Goal: Task Accomplishment & Management: Use online tool/utility

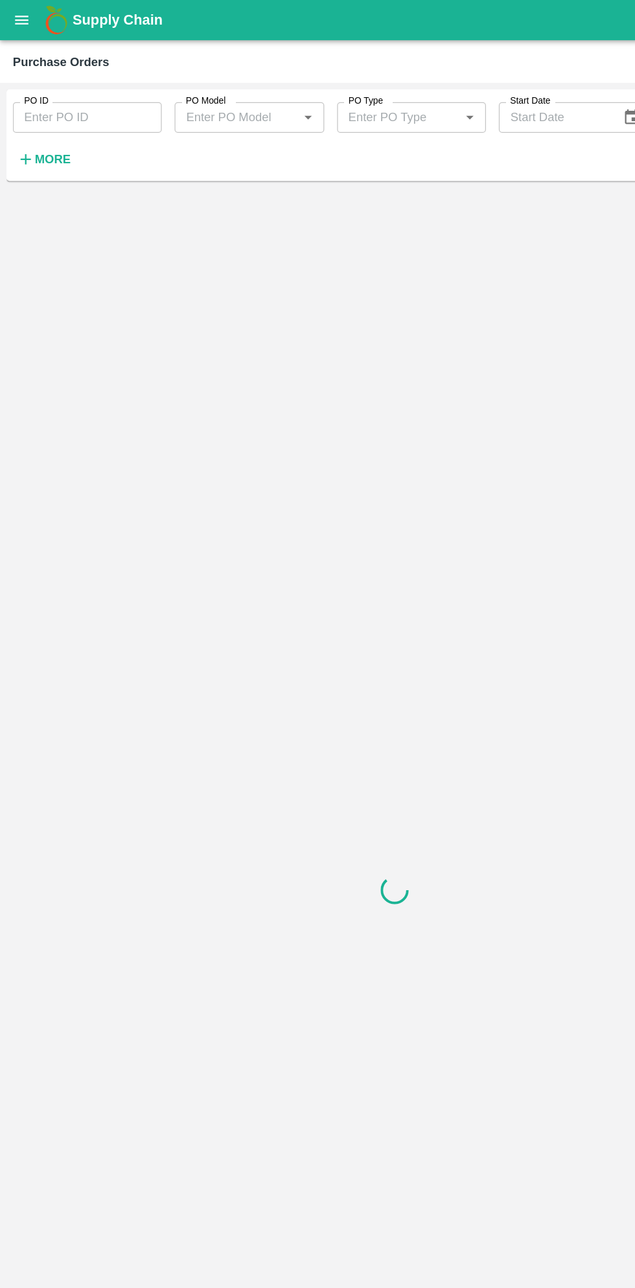
click at [47, 124] on strong "More" at bounding box center [42, 128] width 29 height 10
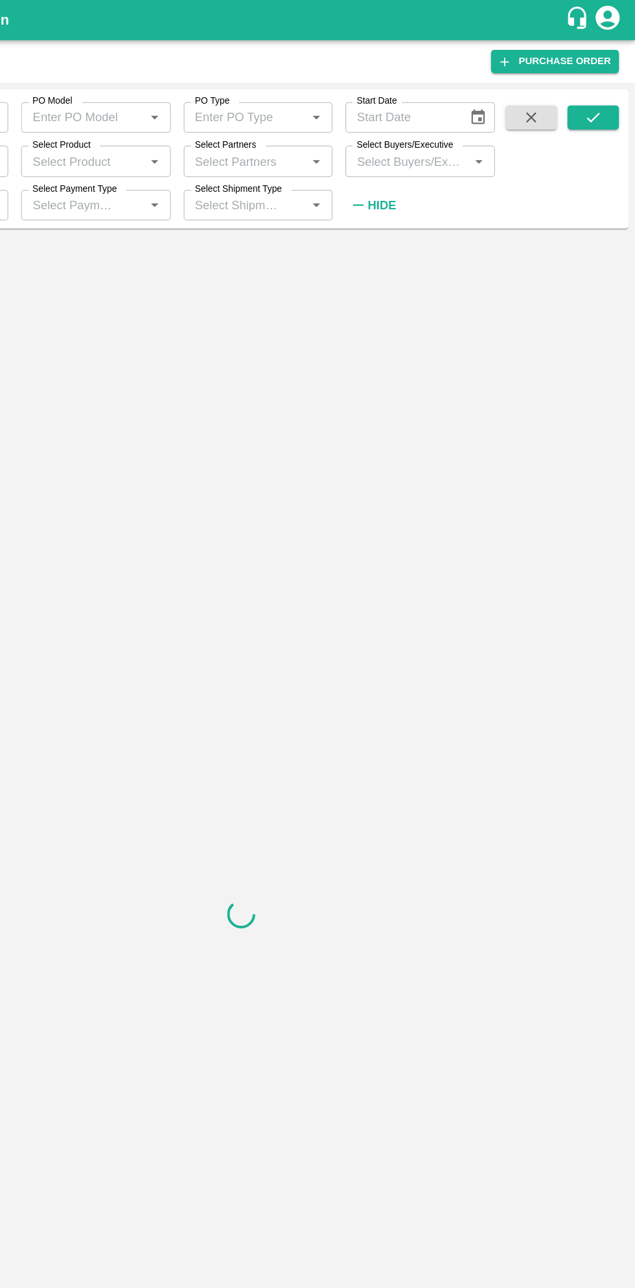
click at [476, 133] on input "Select Buyers/Executive" at bounding box center [451, 129] width 91 height 17
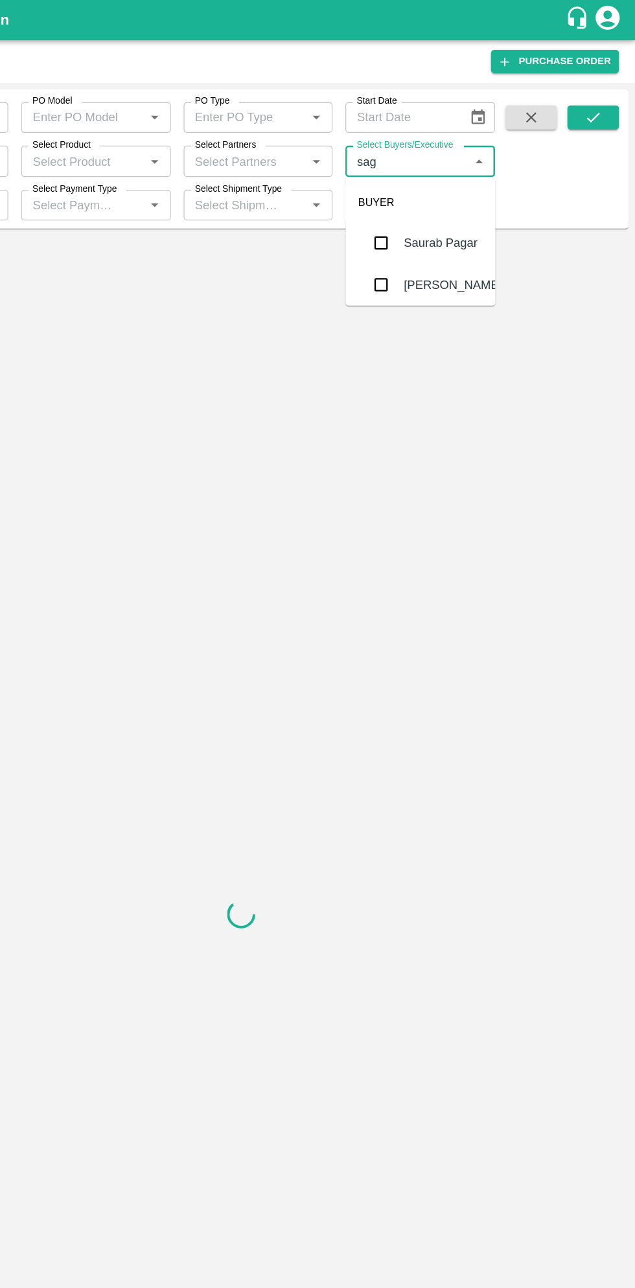
type input "saga"
click at [495, 118] on div "Select Buyers/Executive   *" at bounding box center [462, 129] width 120 height 25
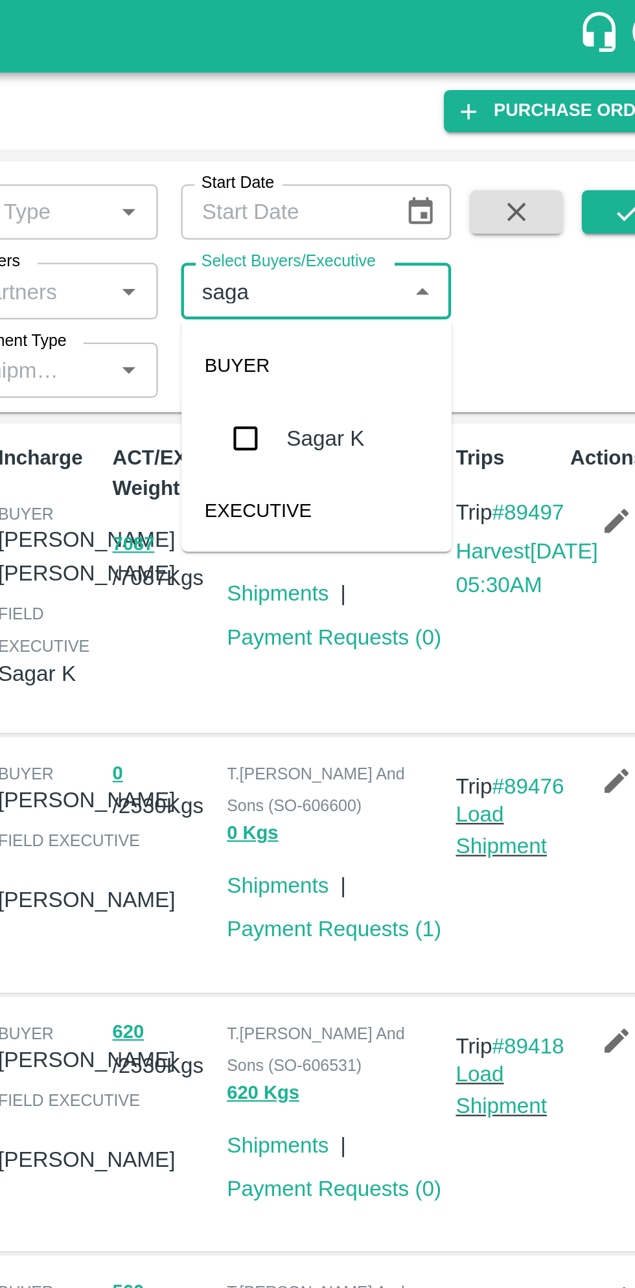
click at [431, 196] on input "checkbox" at bounding box center [430, 196] width 26 height 26
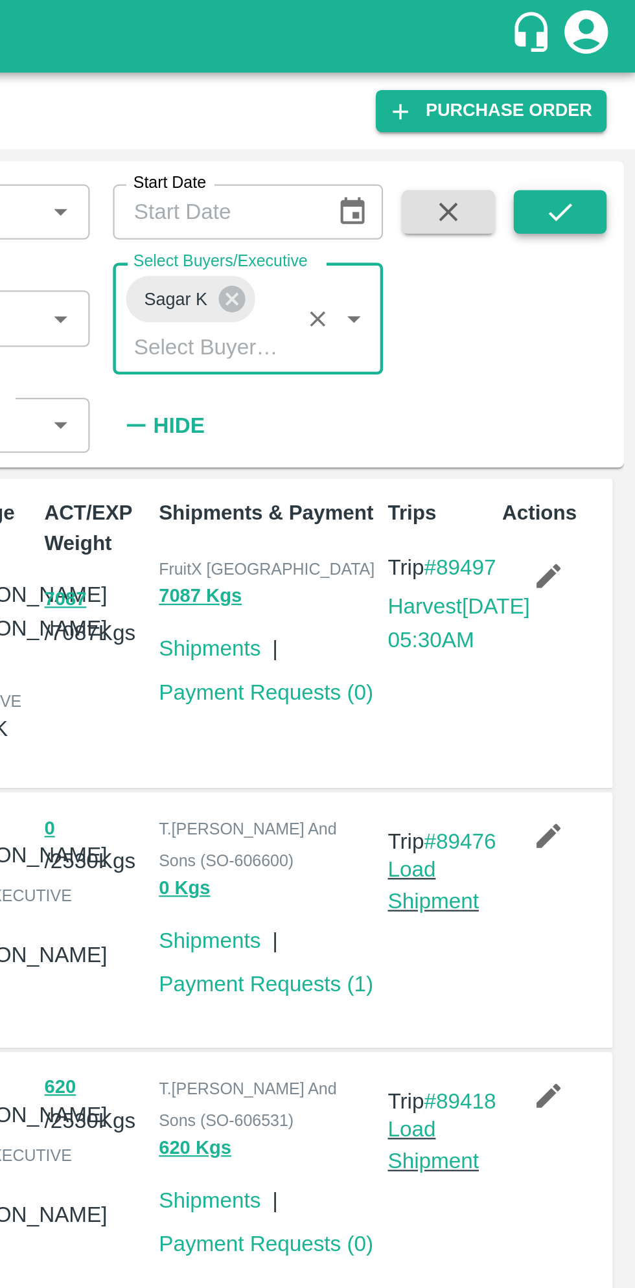
click at [599, 90] on icon "submit" at bounding box center [601, 94] width 14 height 14
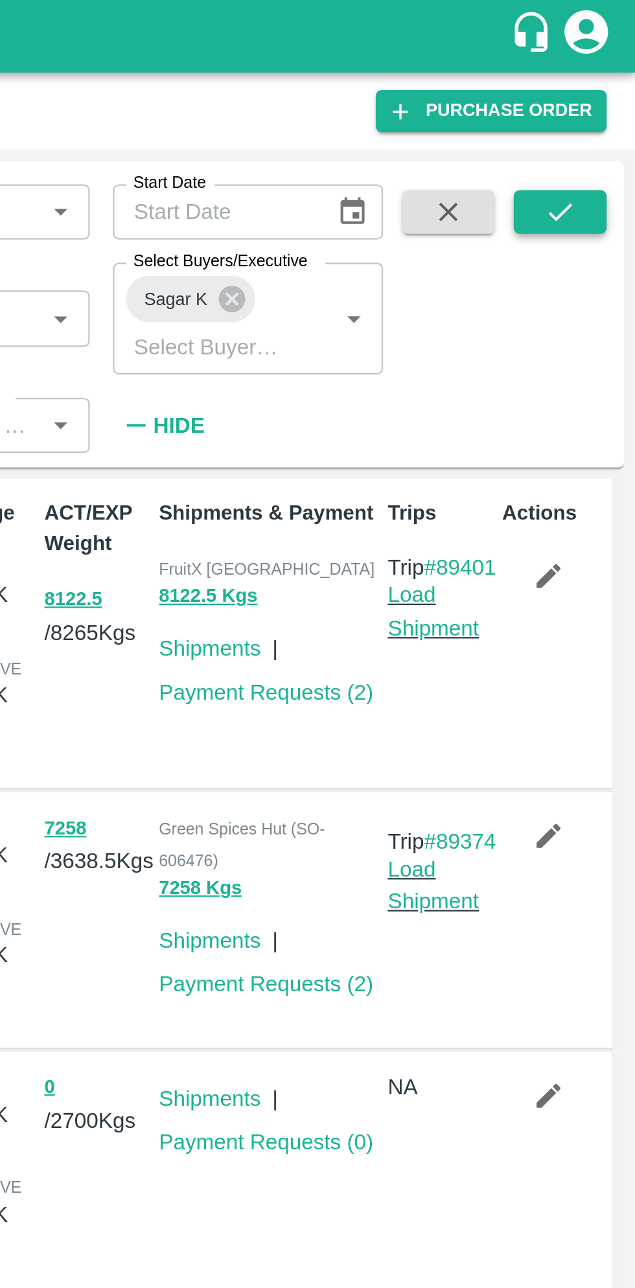
click at [600, 101] on icon "submit" at bounding box center [601, 94] width 14 height 14
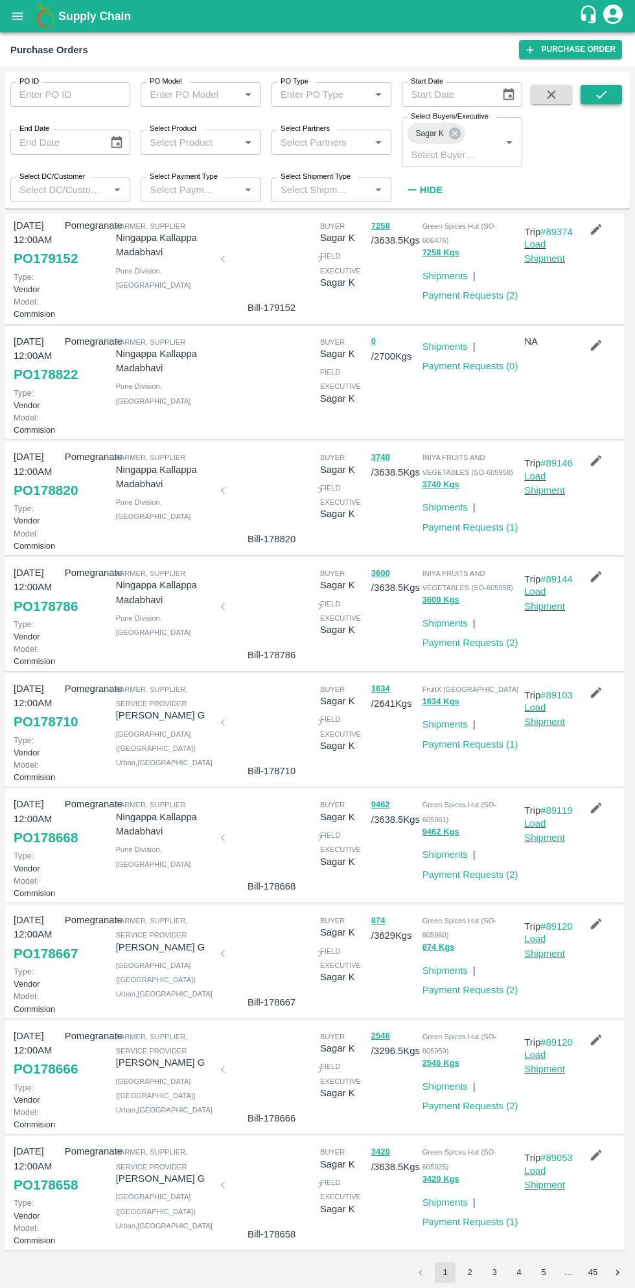
scroll to position [378, 0]
click at [56, 942] on link "PO 178667" at bounding box center [46, 953] width 64 height 23
click at [593, 919] on icon "button" at bounding box center [596, 924] width 11 height 11
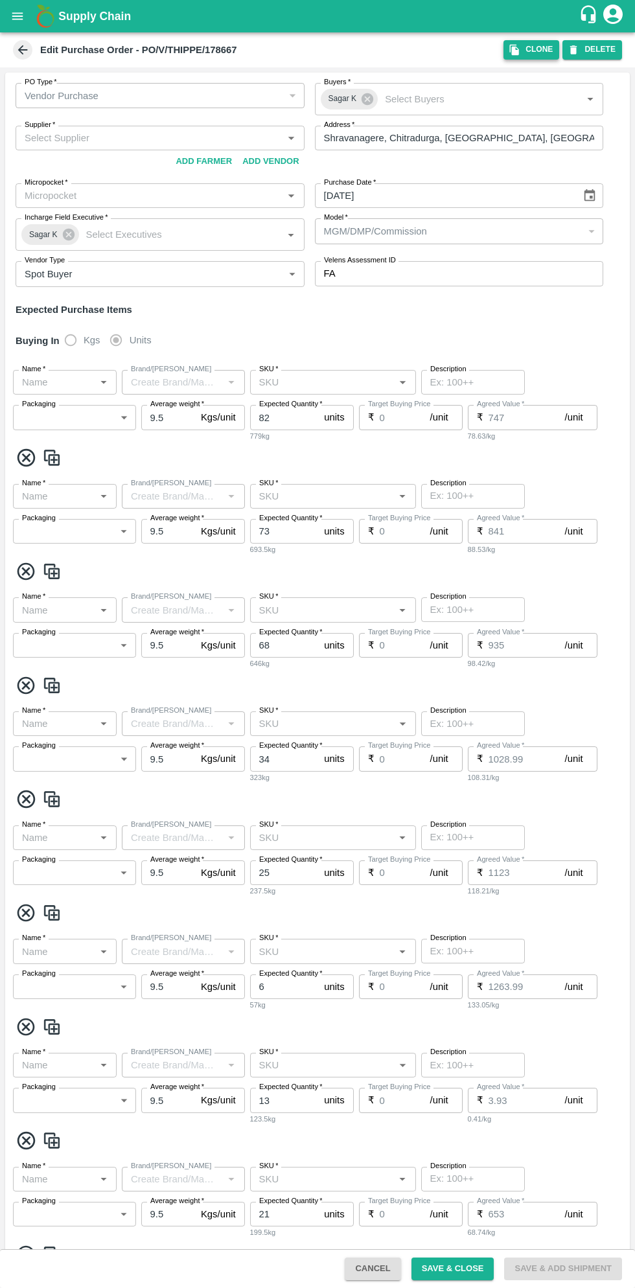
click at [531, 55] on button "Clone" at bounding box center [531, 49] width 56 height 19
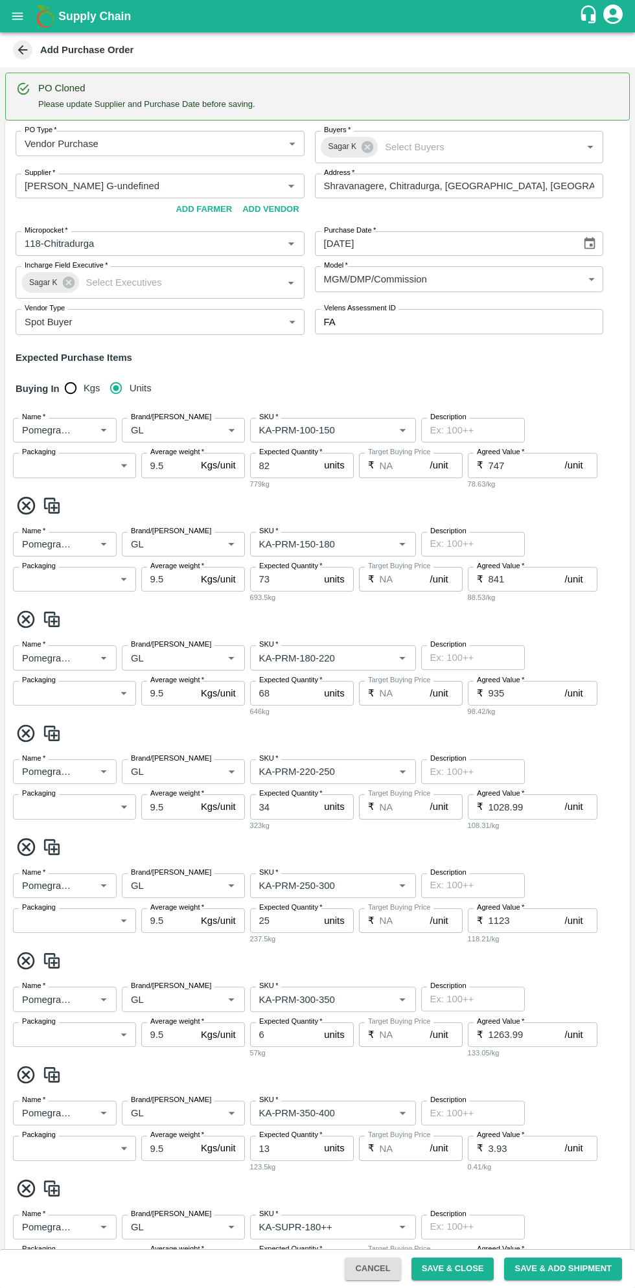
type input "[PERSON_NAME] G-undefined"
type input "118-Chitradurga"
type input "Pomegranate"
type input "GL"
type input "KA-PRM-100-150"
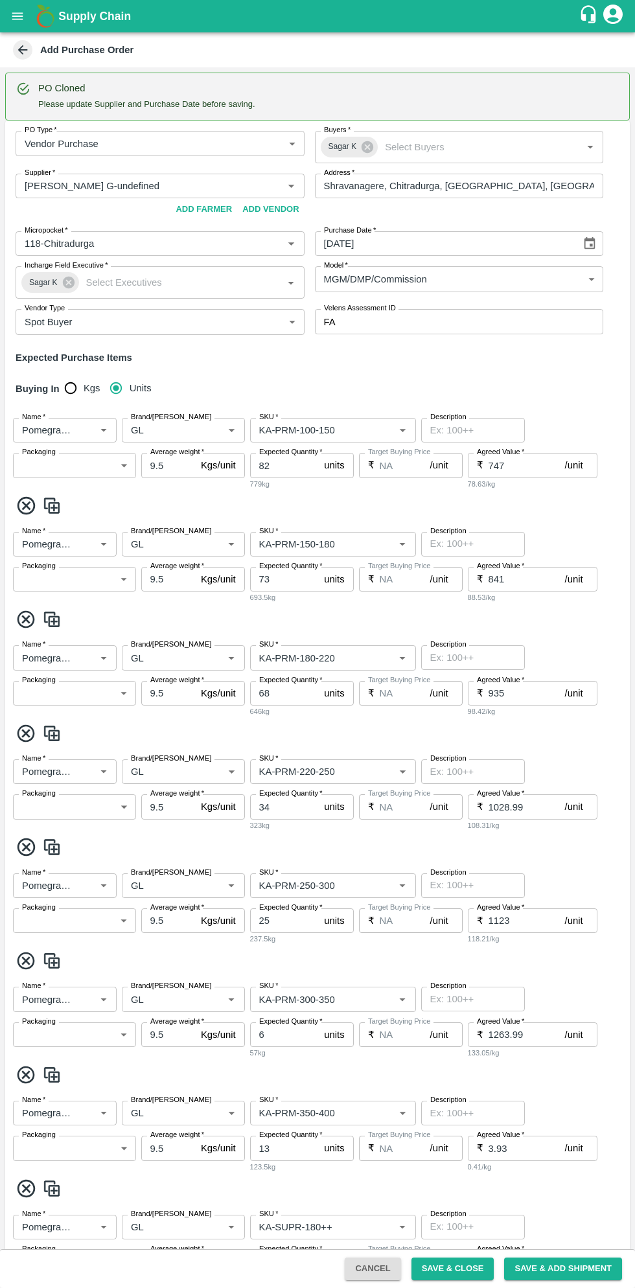
type input "NA"
type input "Pomegranate"
type input "GL"
type input "KA-PRM-150-180"
type input "NA"
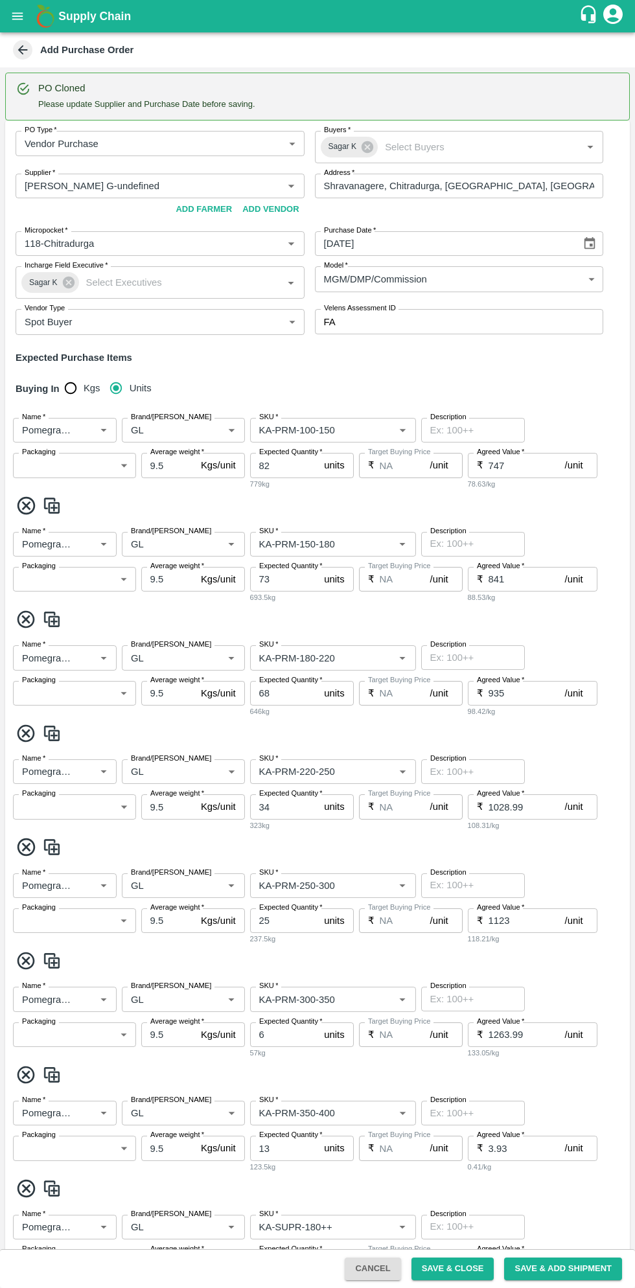
type input "Pomegranate"
type input "GL"
type input "KA-PRM-180-220"
type input "NA"
type input "Pomegranate"
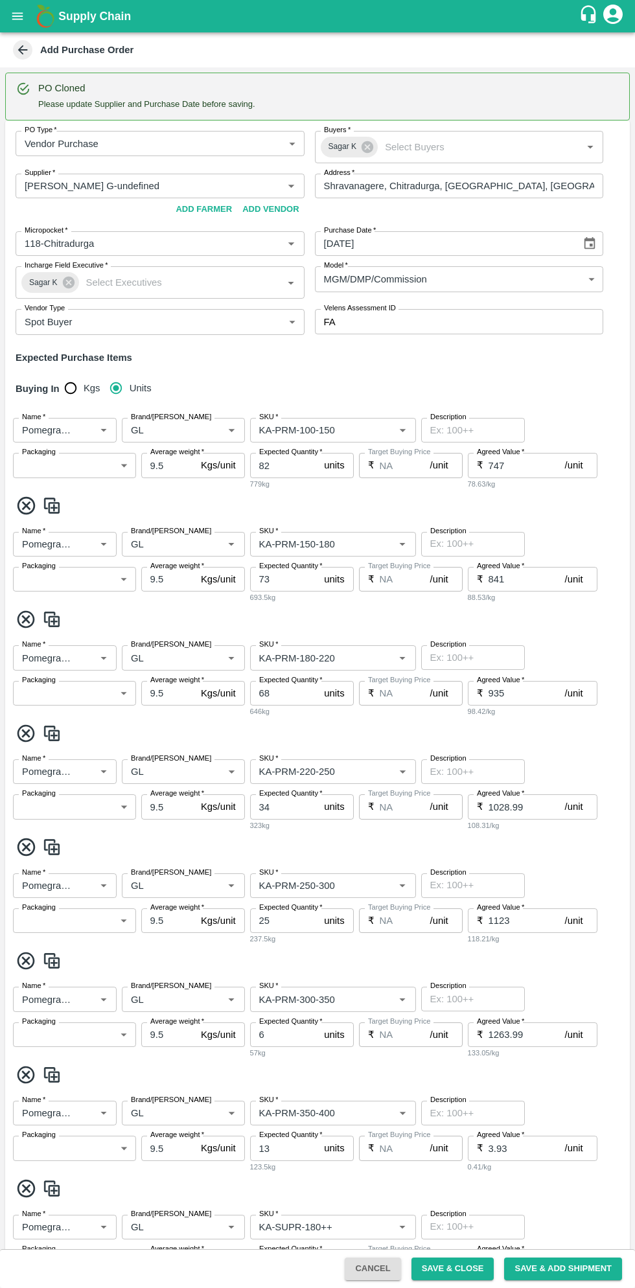
type input "GL"
type input "KA-PRM-220-250"
type input "NA"
type input "Pomegranate"
type input "GL"
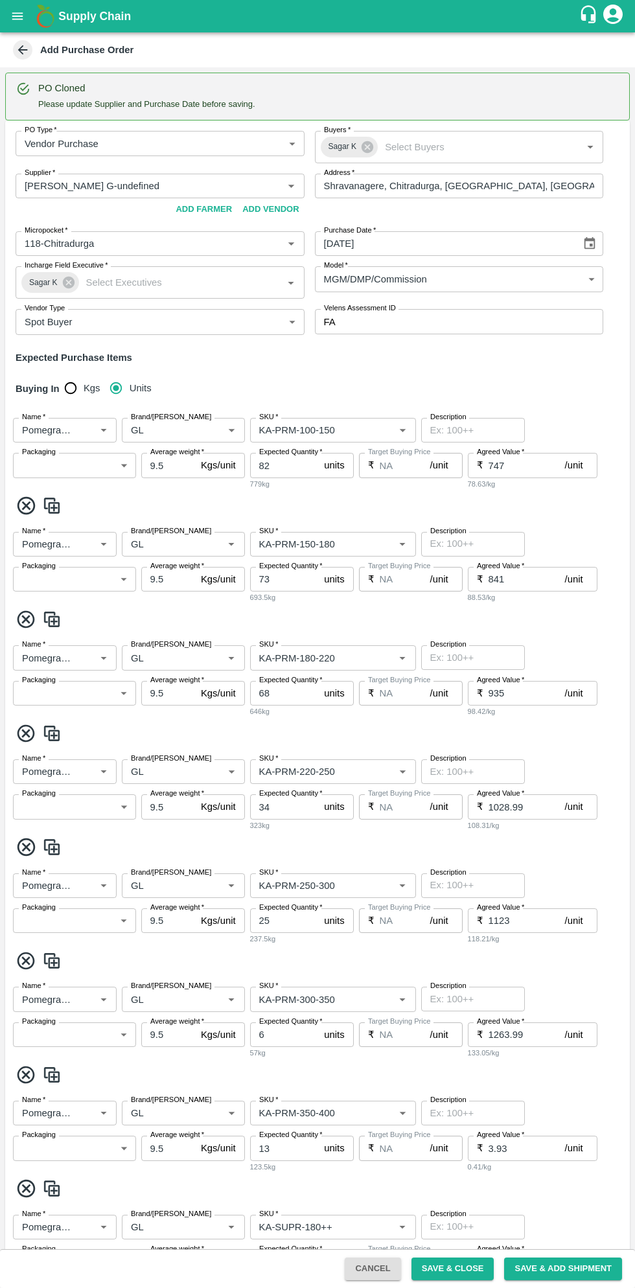
type input "KA-PRM-250-300"
type input "NA"
type input "Pomegranate"
type input "GL"
type input "KA-PRM-300-350"
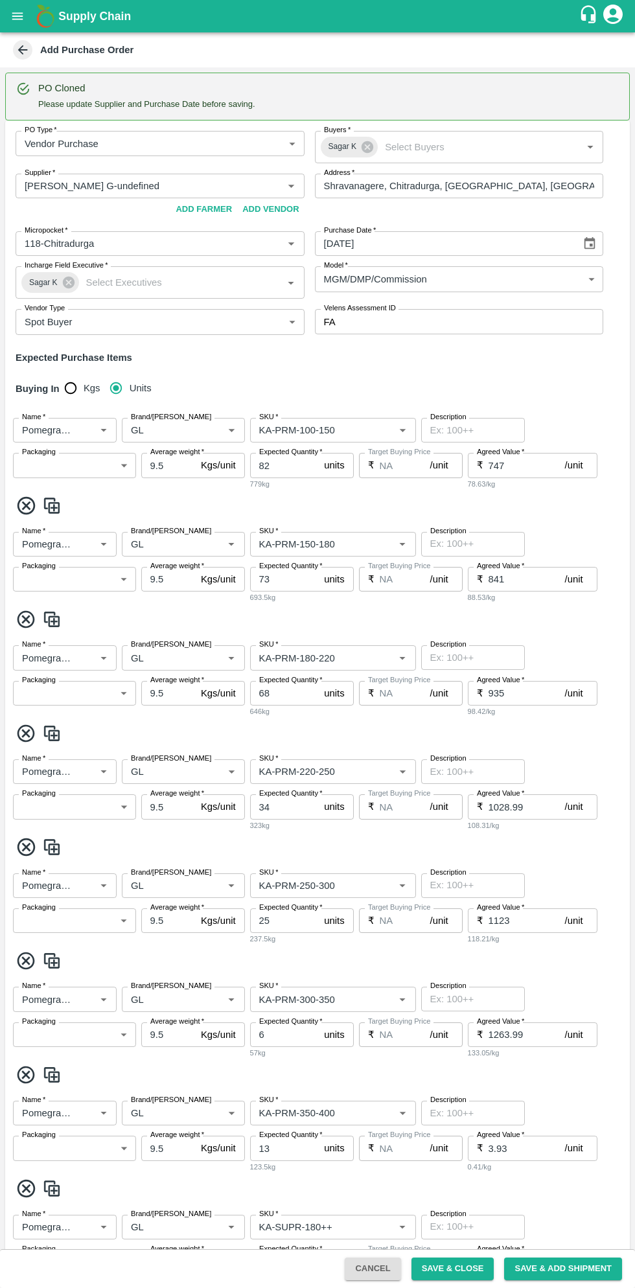
type input "NA"
type input "Pomegranate"
type input "GL"
type input "KA-PRM-350-400"
type input "NA"
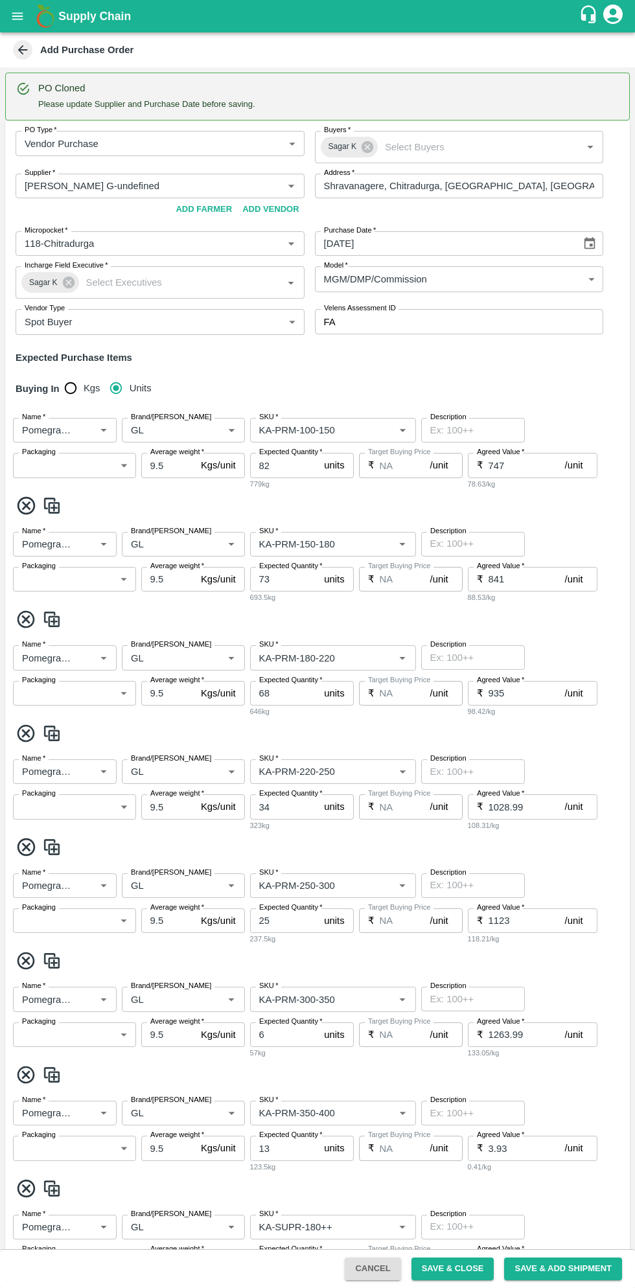
type input "Pomegranate"
type input "GL"
type input "KA-SUPR-180++"
type input "NA"
type input "Pomegranate"
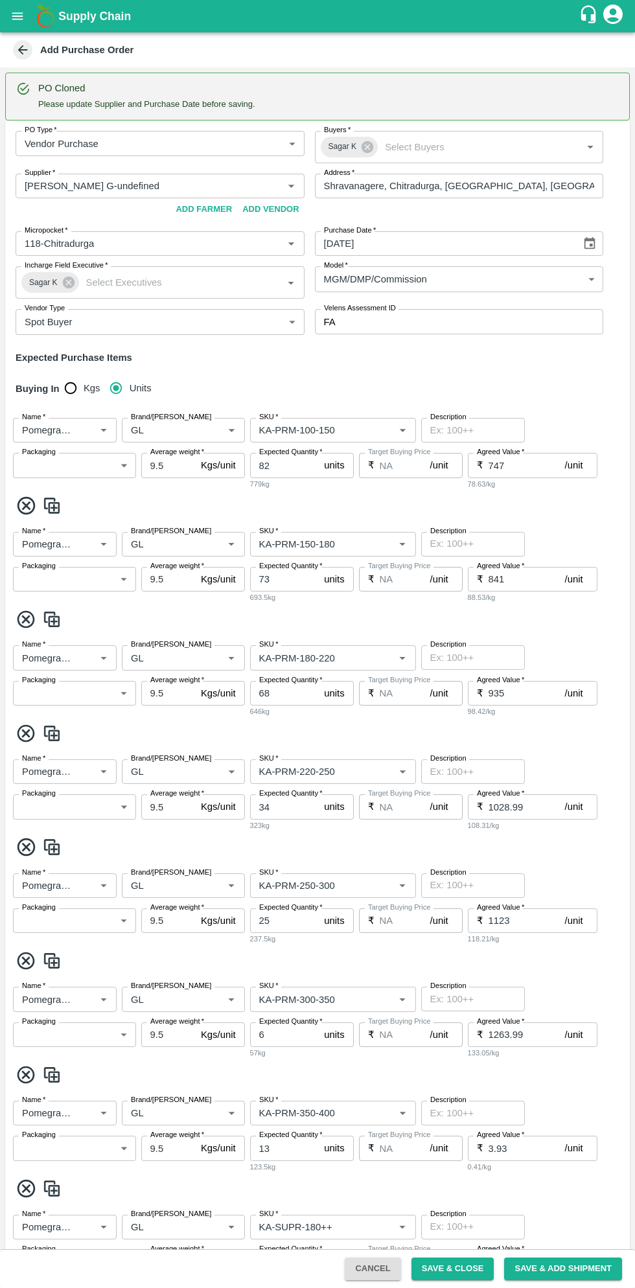
type input "GL"
type input "KA-SUPR-100++"
type input "NA"
type input "Pomegranate"
type input "GL"
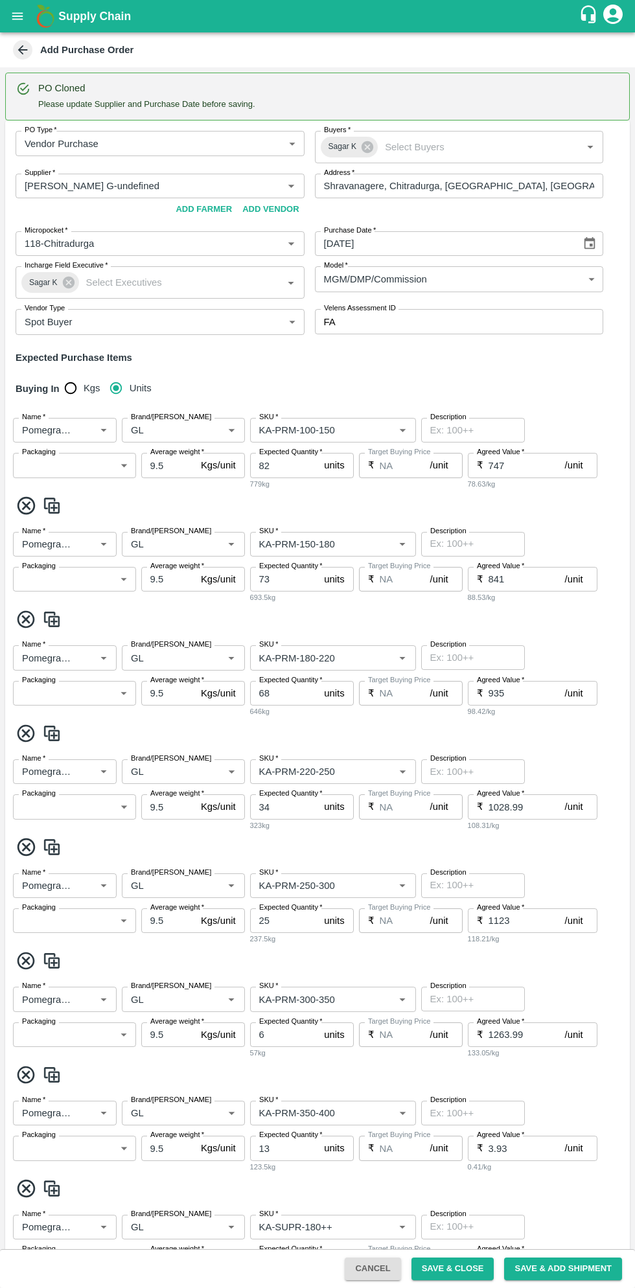
type input "KA-Loose A"
type input "NA"
type input "Pomegranate"
type input "GL"
type input "KA-Green"
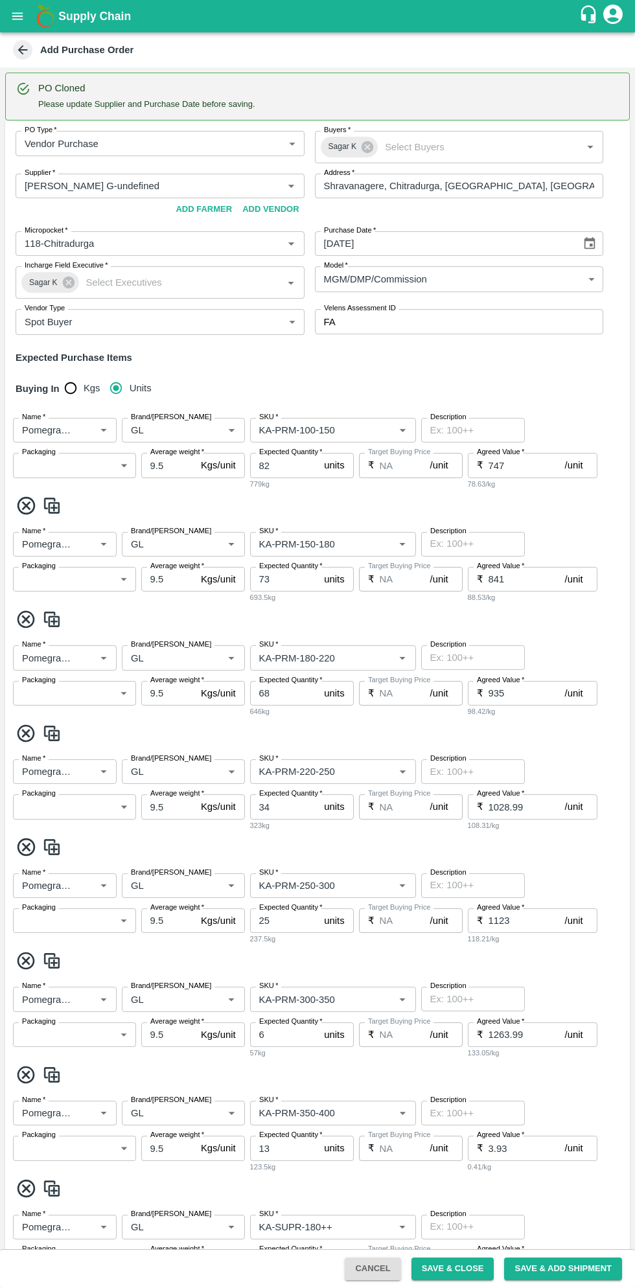
type input "NA"
type input "Pomegranate"
type input "GL"
type input "KA-PRM-180++"
type input "NA"
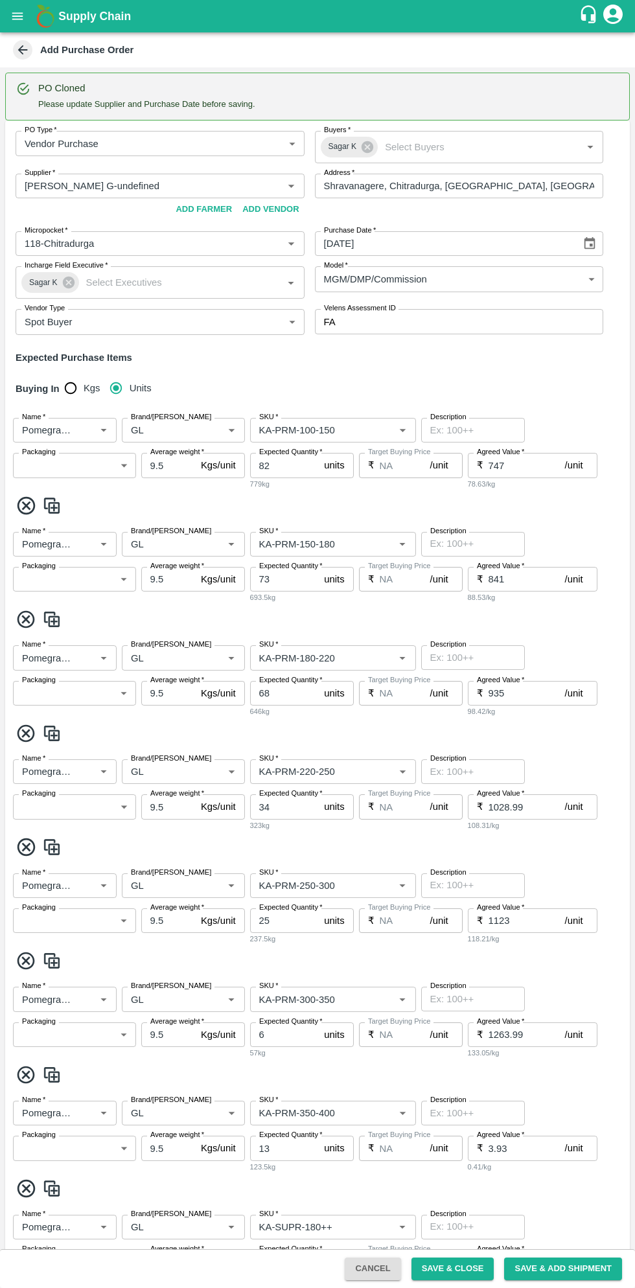
type input "Pomegranate"
type input "GL"
type input "KA-Damage Fruit"
type input "NA"
type input "Pomegranate"
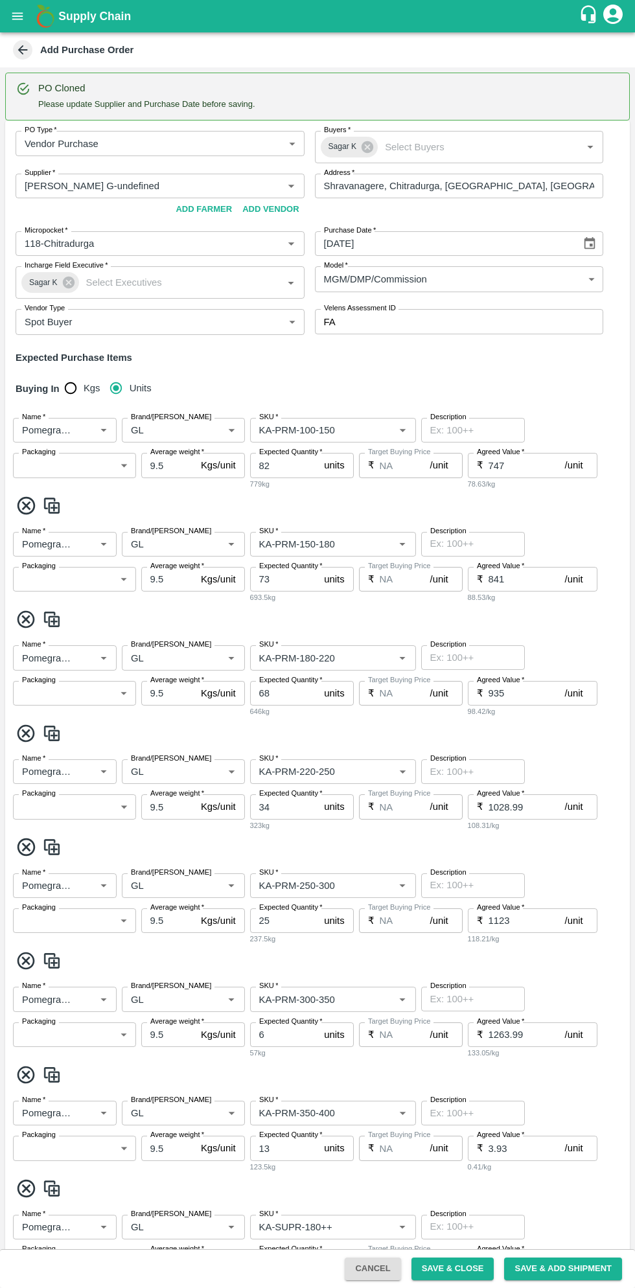
type input "GL"
type input "KA-Loose B"
type input "NA"
click at [584, 248] on icon "Choose date" at bounding box center [589, 243] width 11 height 12
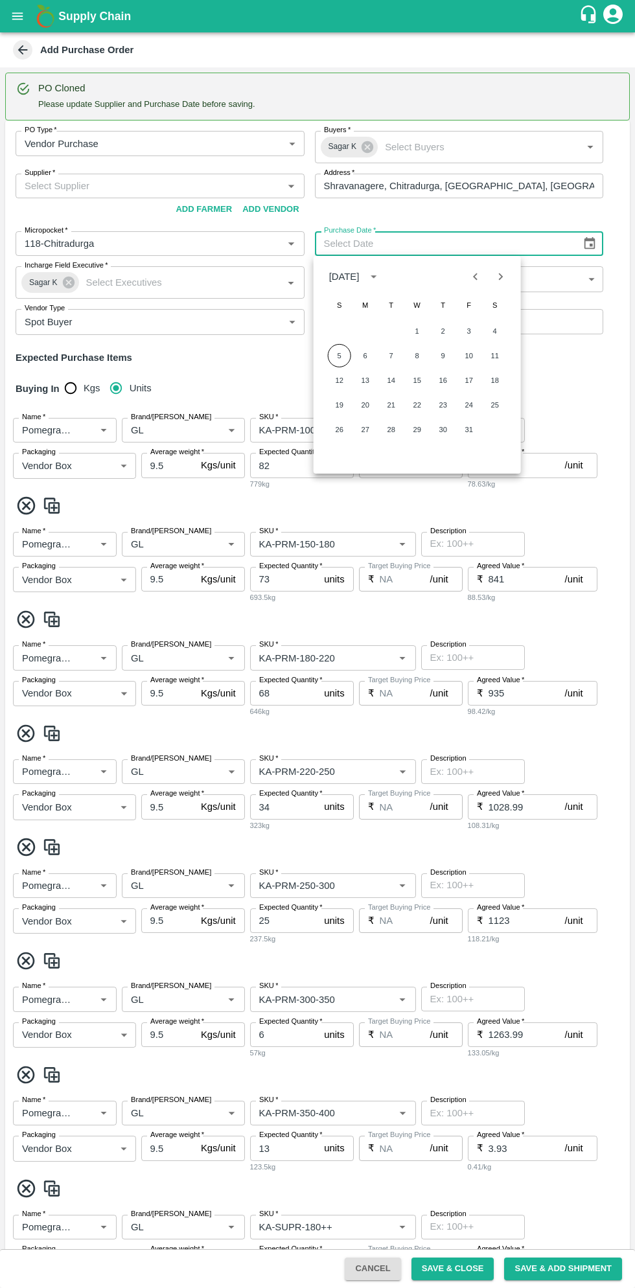
click at [339, 355] on button "5" at bounding box center [339, 355] width 23 height 23
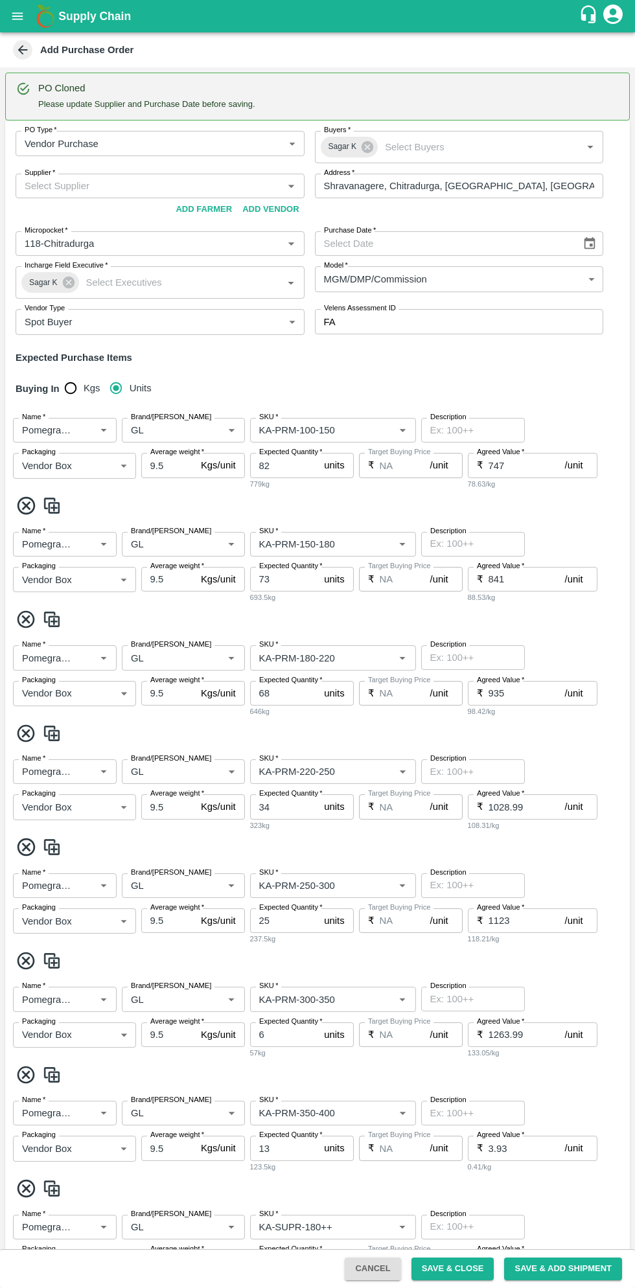
type input "[DATE]"
click at [138, 185] on input "Supplier   *" at bounding box center [149, 185] width 260 height 17
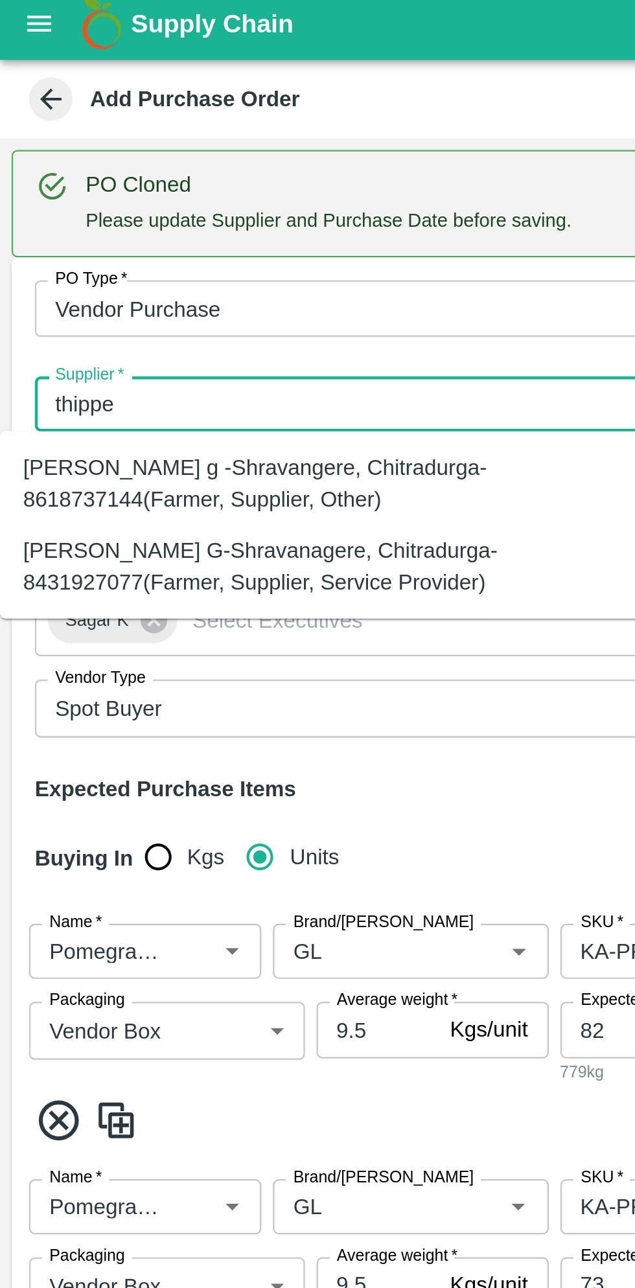
click at [179, 257] on div "[PERSON_NAME] G-Shravanagere, Chitradurga-8431927077(Farmer, Supplier, Service …" at bounding box center [143, 258] width 267 height 29
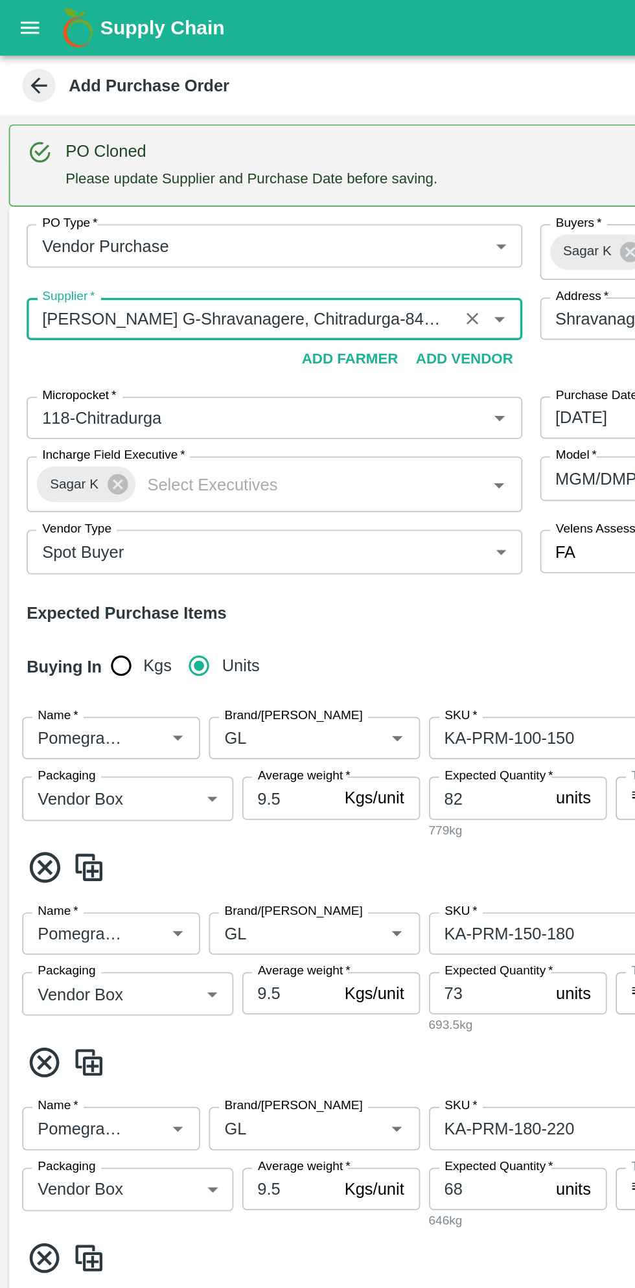
scroll to position [1, 0]
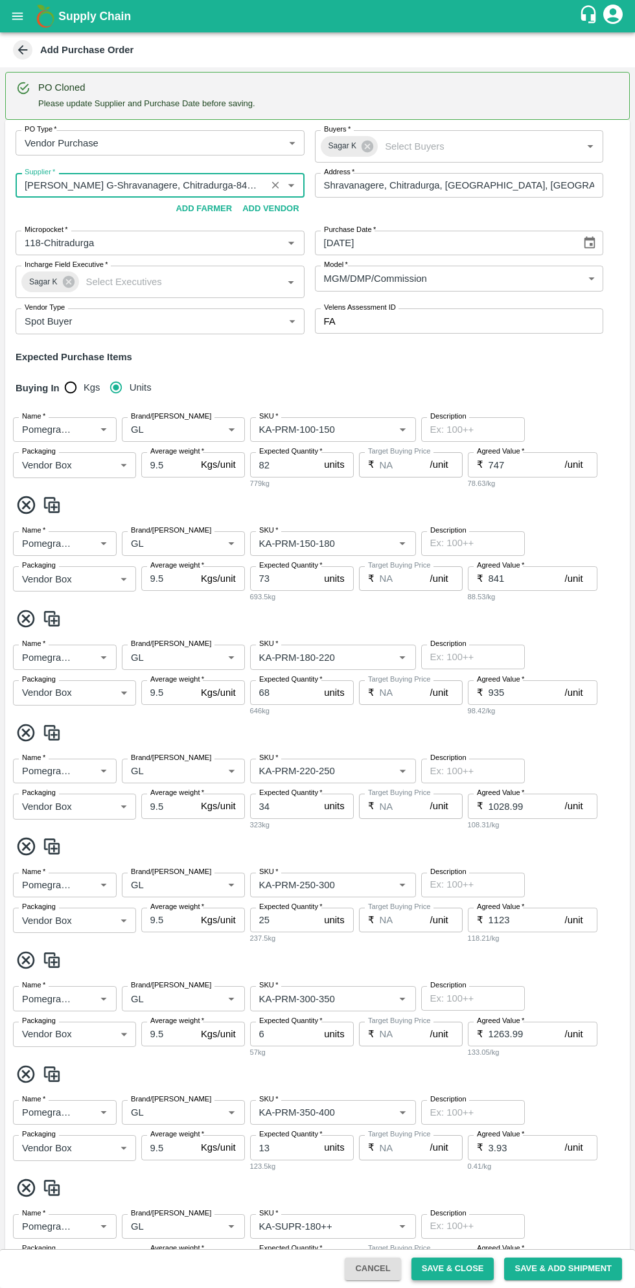
type input "[PERSON_NAME] G-Shravanagere, Chitradurga-8431927077(Farmer, Supplier, Service …"
click at [460, 1266] on button "Save & Close" at bounding box center [452, 1268] width 83 height 23
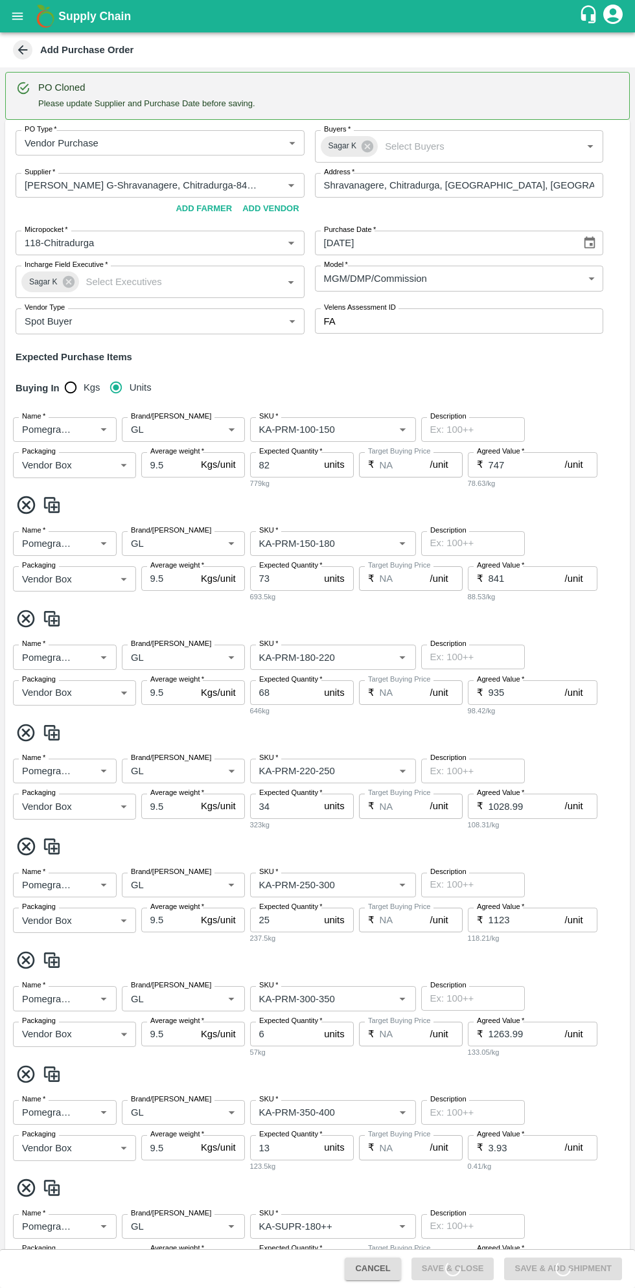
scroll to position [14, 0]
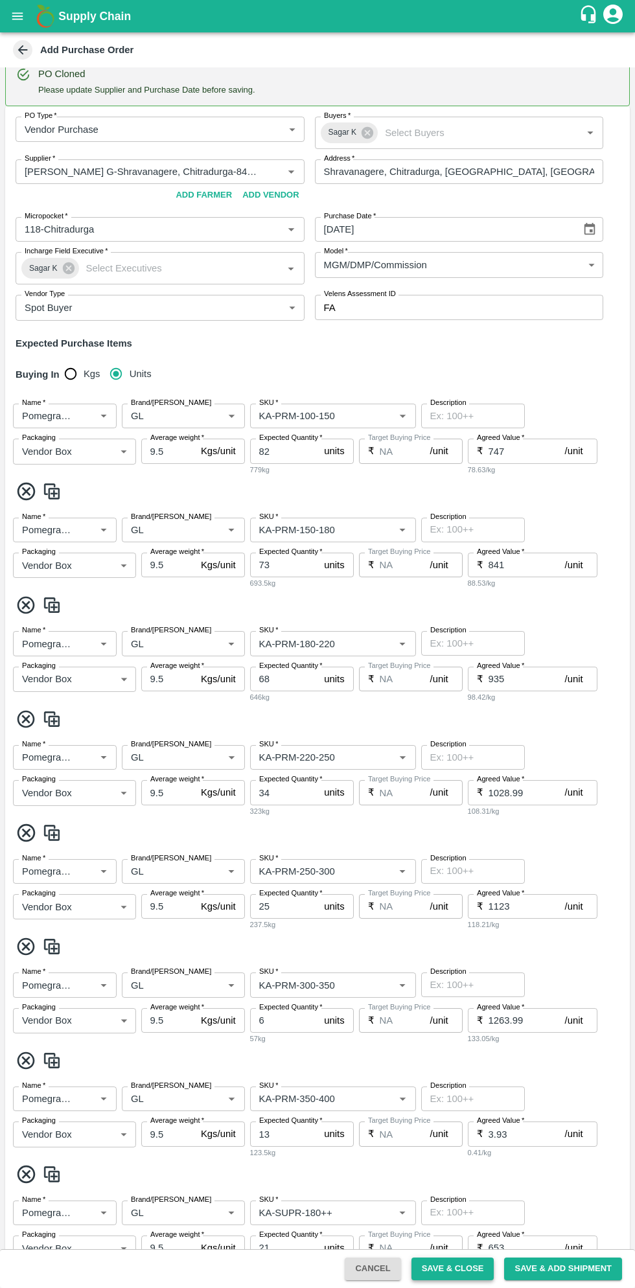
click at [459, 1268] on button "Save & Close" at bounding box center [452, 1268] width 83 height 23
click at [454, 1268] on button "Save & Close" at bounding box center [452, 1268] width 83 height 23
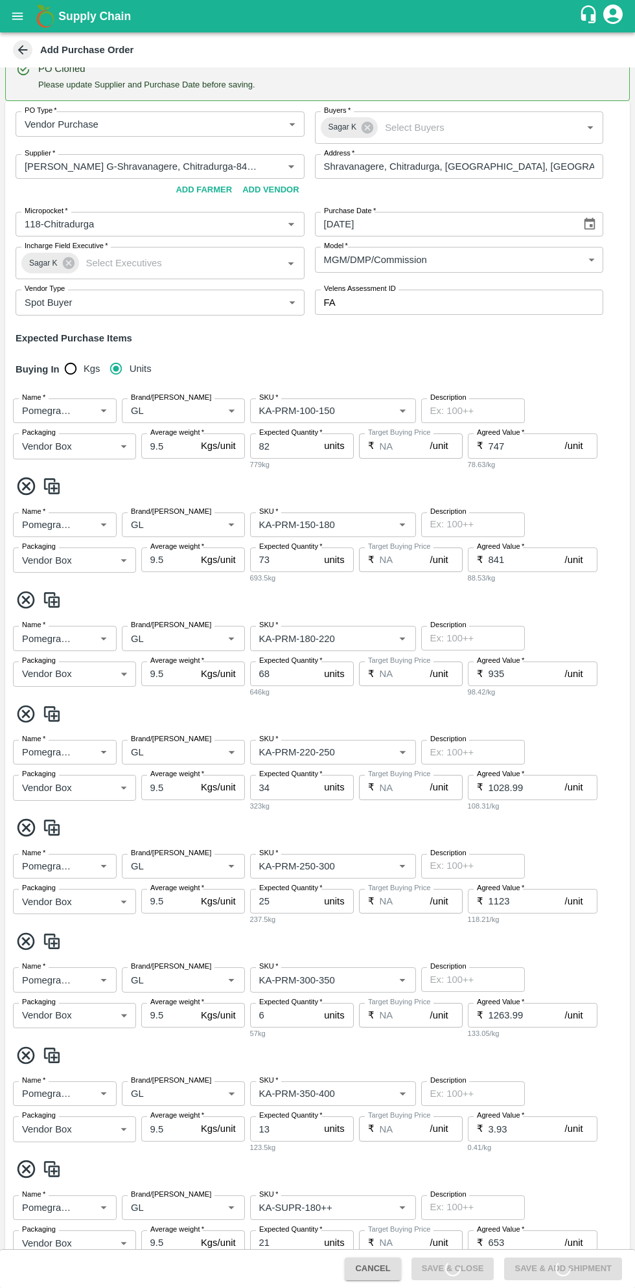
scroll to position [11, 0]
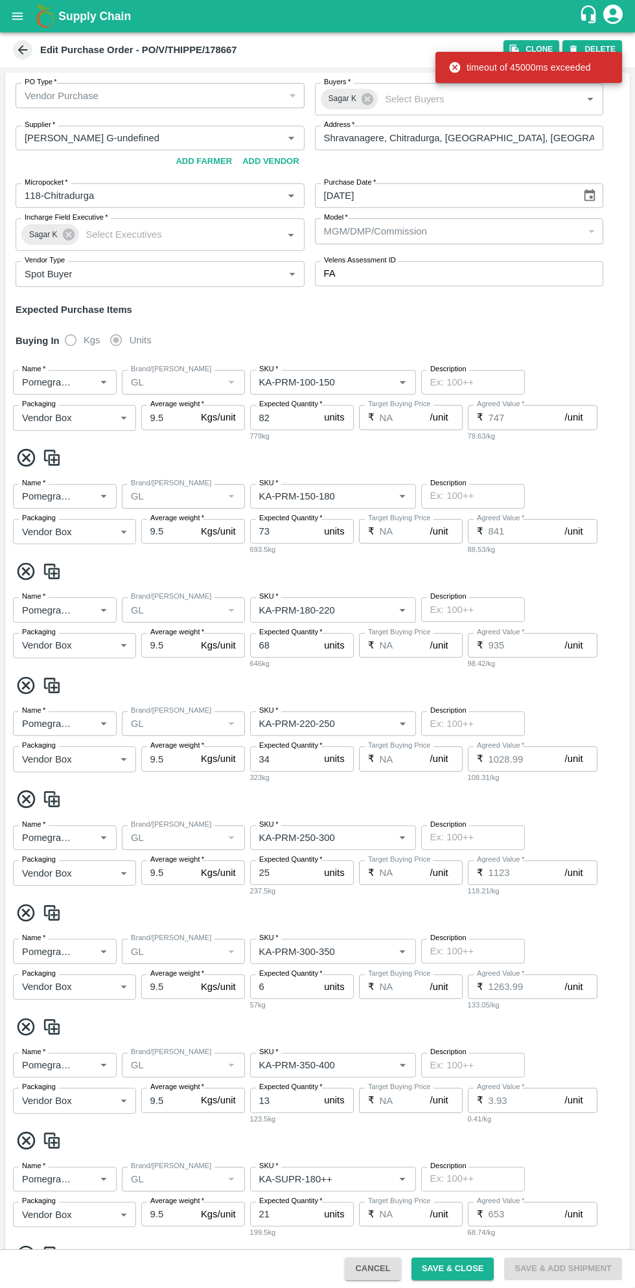
type input "[PERSON_NAME] G-undefined"
type input "118-Chitradurga"
type input "Pomegranate"
type input "GL"
type input "KA-PRM-100-150"
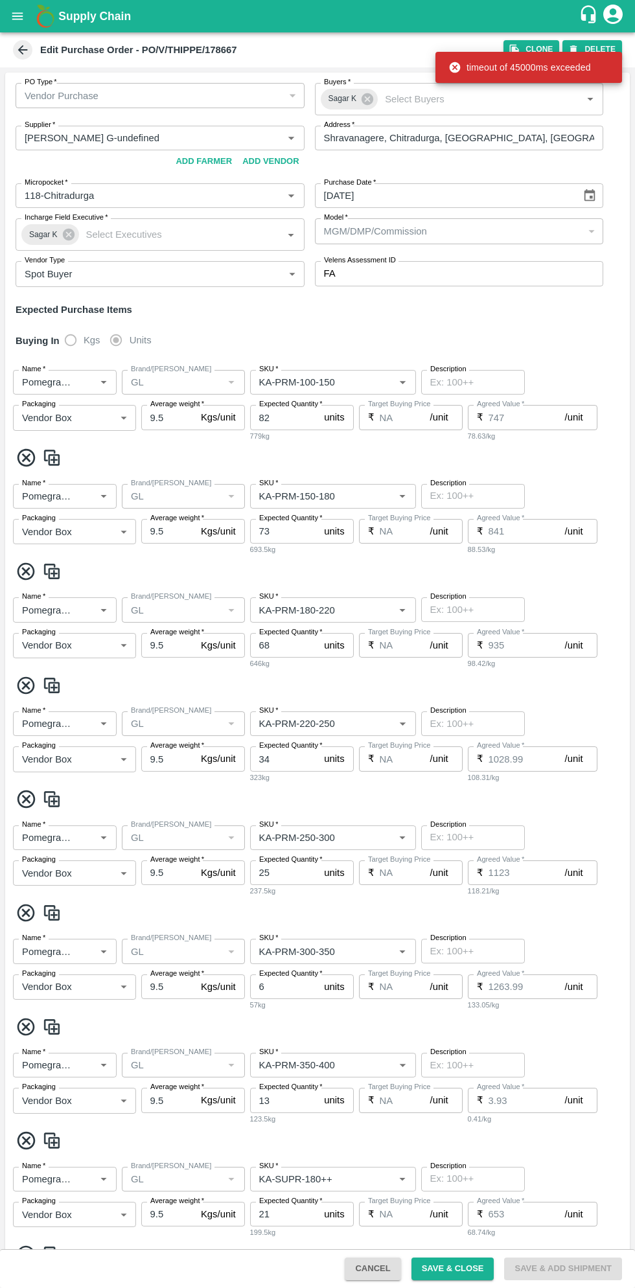
type input "NA"
type input "Pomegranate"
type input "GL"
type input "KA-PRM-150-180"
type input "NA"
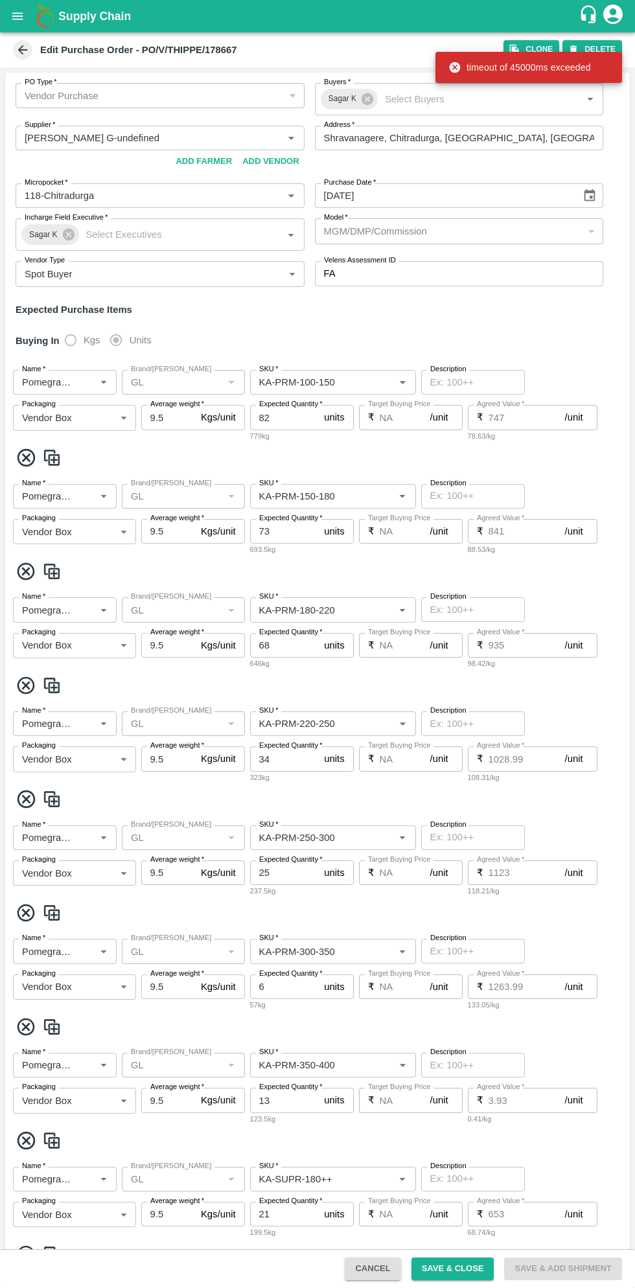
type input "Pomegranate"
type input "GL"
type input "KA-PRM-180-220"
type input "NA"
type input "Pomegranate"
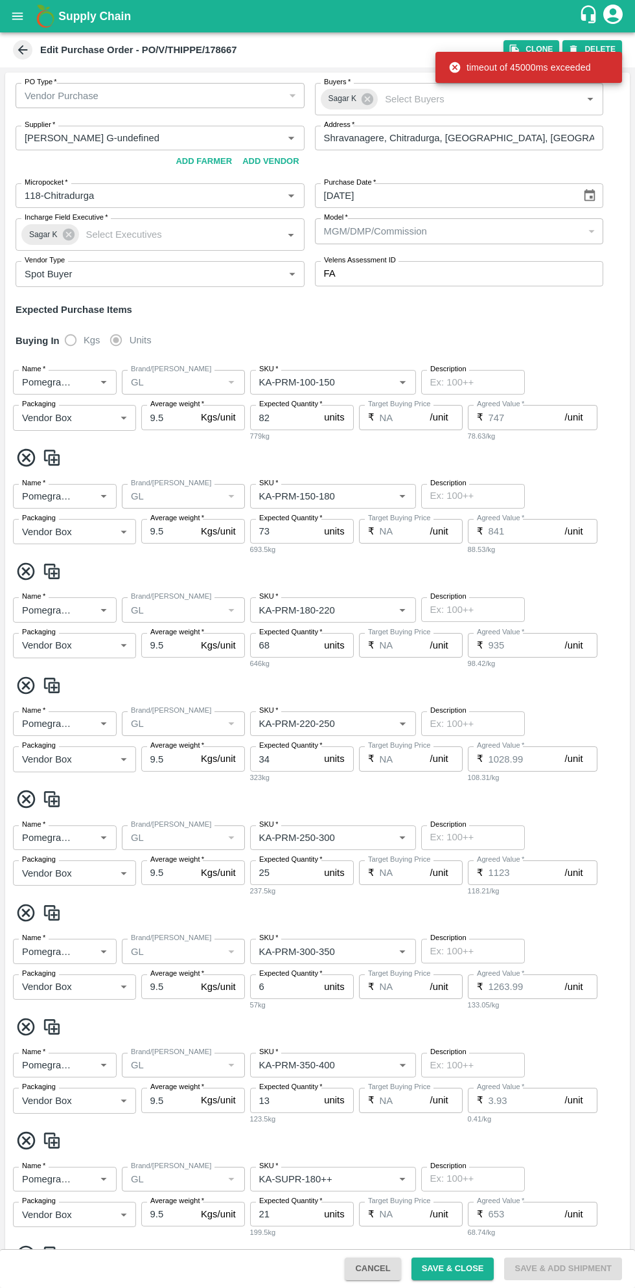
type input "GL"
type input "KA-PRM-220-250"
type input "NA"
type input "Pomegranate"
type input "GL"
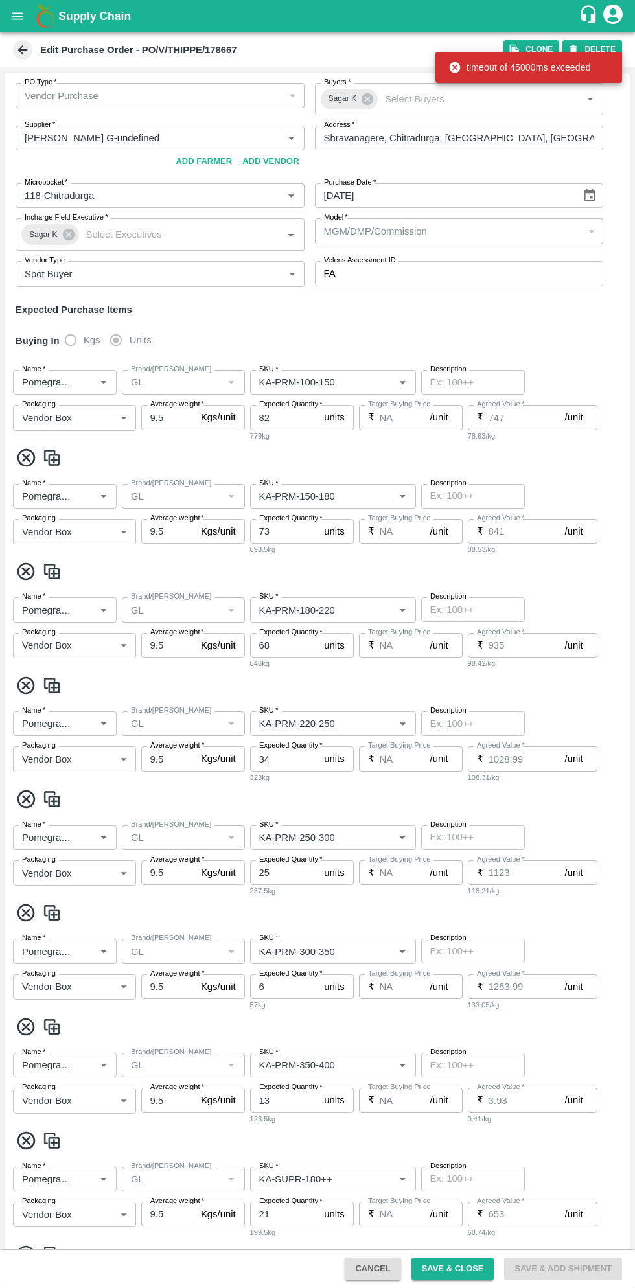
type input "KA-PRM-250-300"
type input "NA"
type input "Pomegranate"
type input "GL"
type input "KA-PRM-300-350"
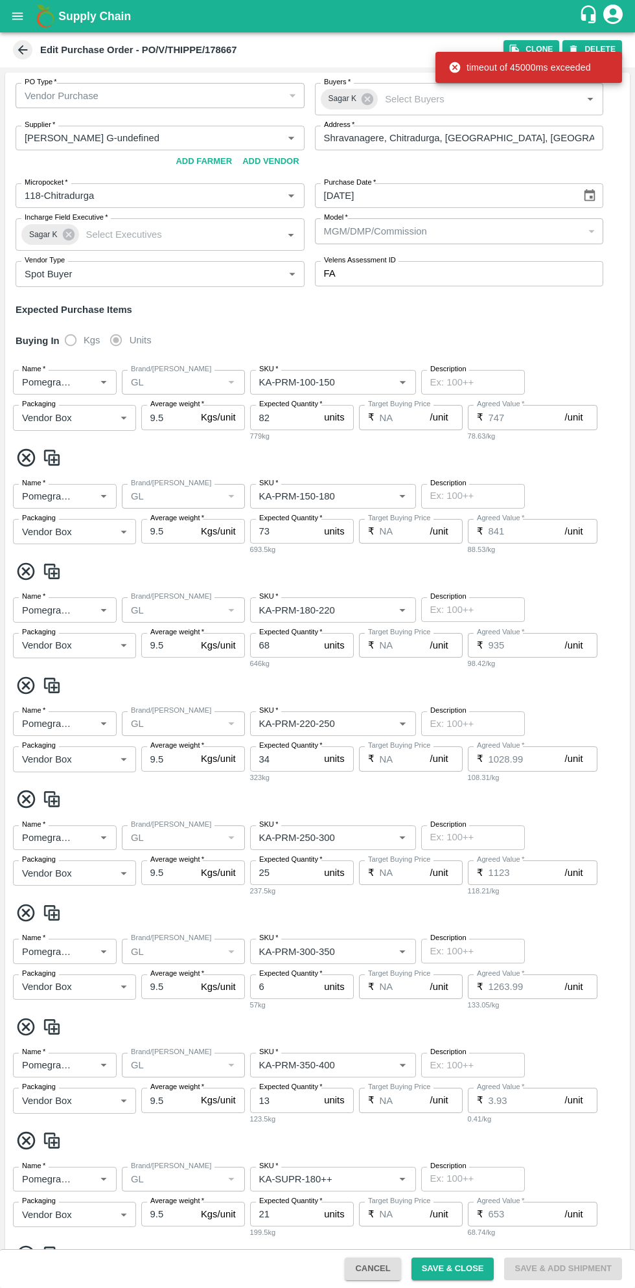
type input "NA"
type input "Pomegranate"
type input "GL"
type input "KA-PRM-350-400"
type input "NA"
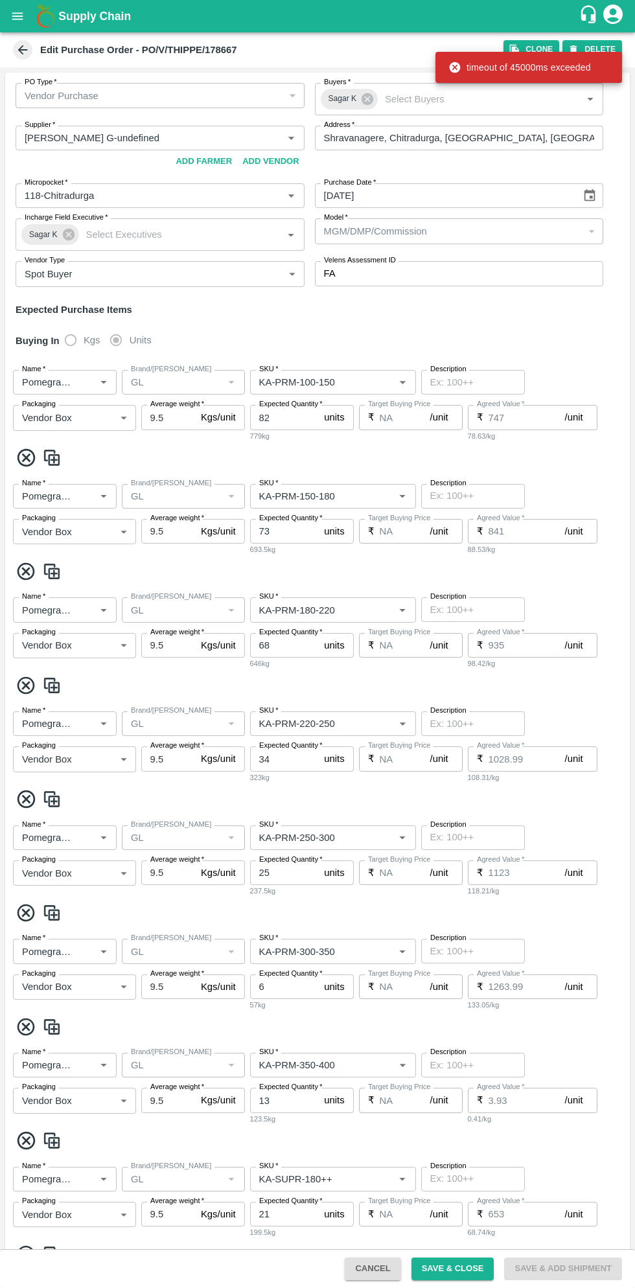
type input "Pomegranate"
type input "GL"
type input "KA-SUPR-180++"
type input "NA"
type input "Pomegranate"
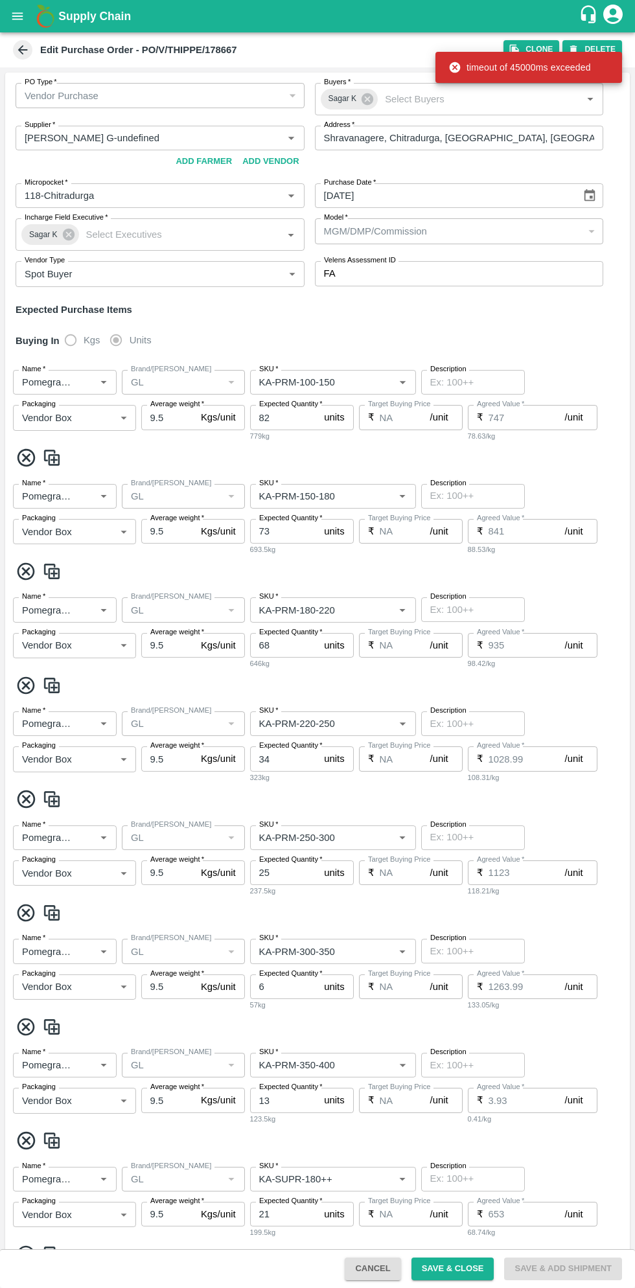
type input "GL"
type input "KA-SUPR-100++"
type input "NA"
type input "Pomegranate"
type input "GL"
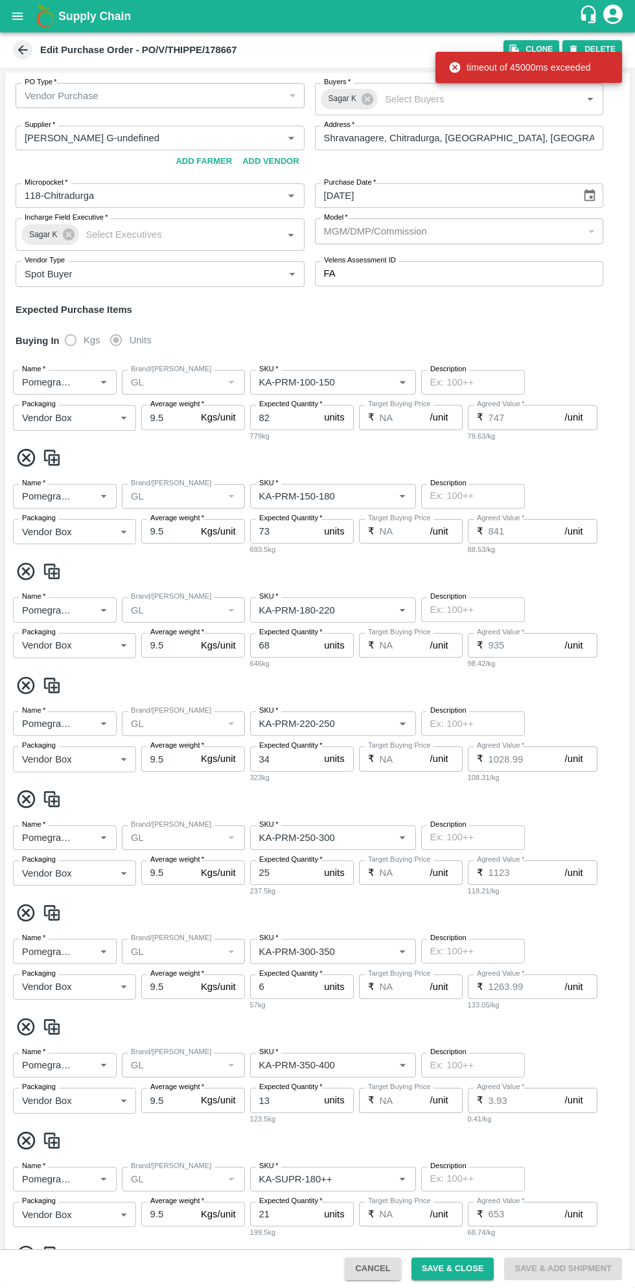
type input "KA-Loose A"
type input "NA"
type input "Pomegranate"
type input "GL"
type input "KA-Green"
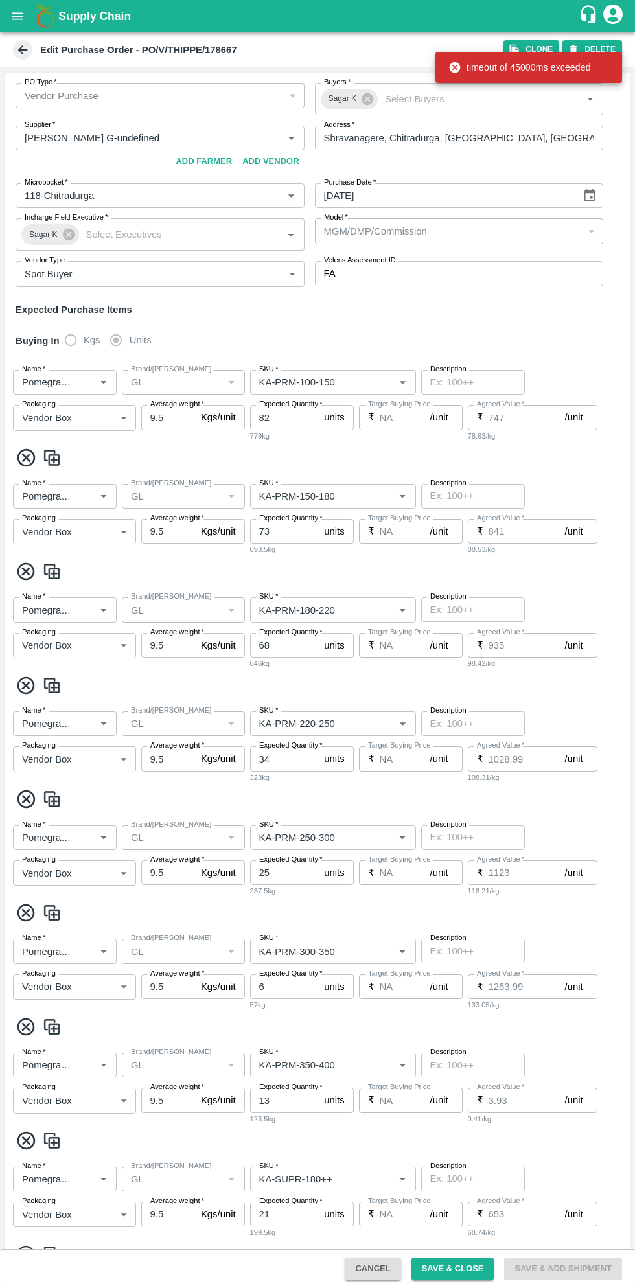
type input "NA"
type input "Pomegranate"
type input "GL"
type input "KA-PRM-180++"
type input "NA"
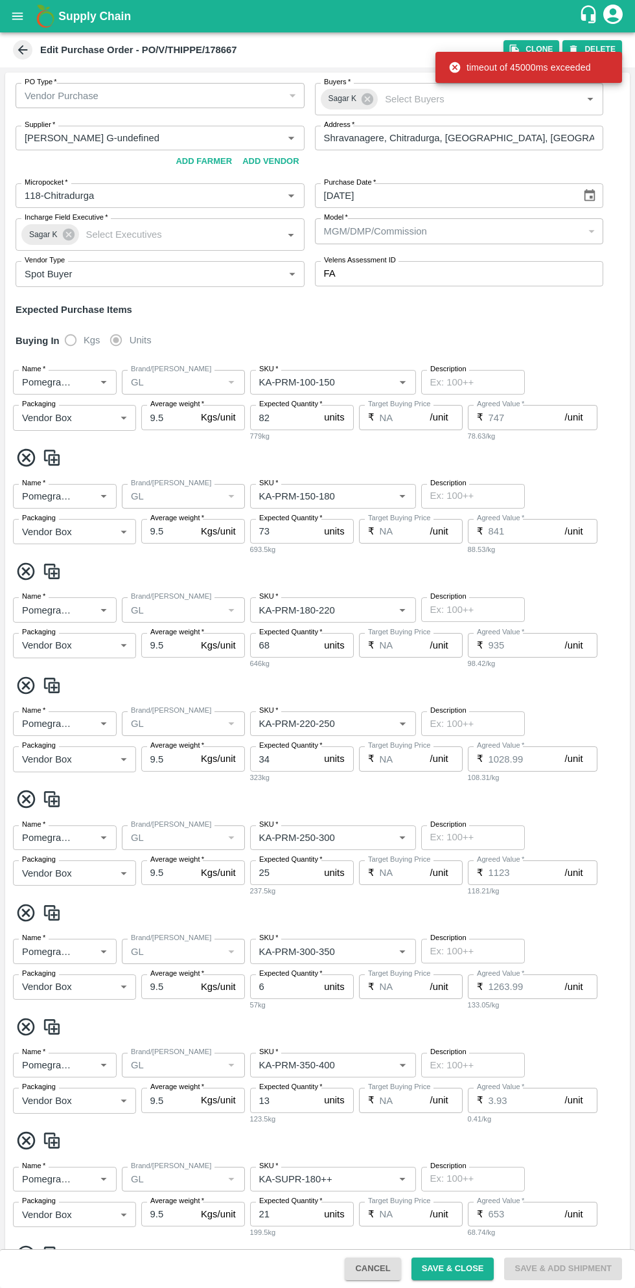
type input "Pomegranate"
type input "GL"
type input "KA-Damage Fruit"
type input "NA"
type input "Pomegranate"
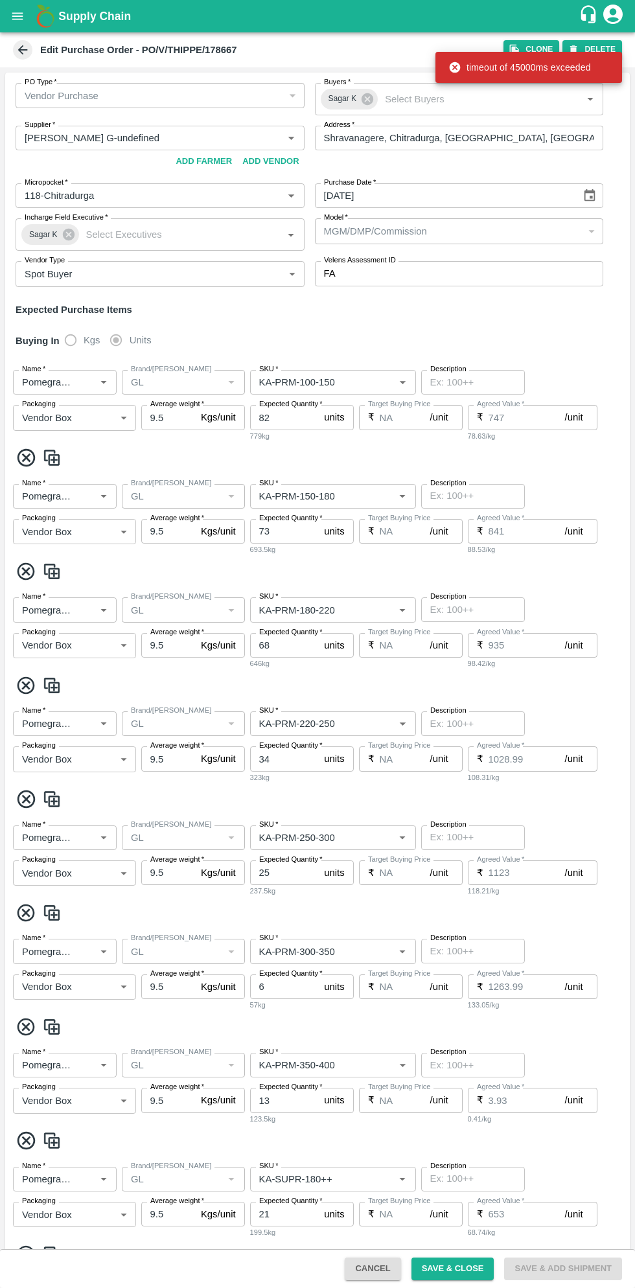
type input "GL"
type input "KA-Loose B"
type input "NA"
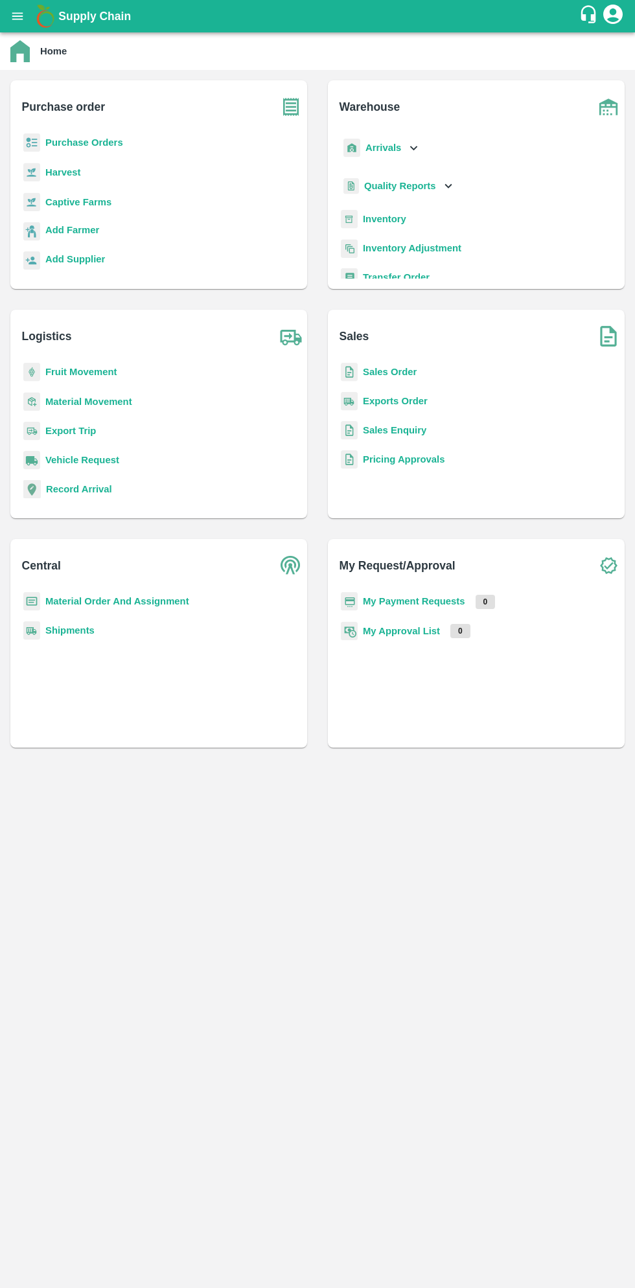
click at [71, 139] on b "Purchase Orders" at bounding box center [84, 142] width 78 height 10
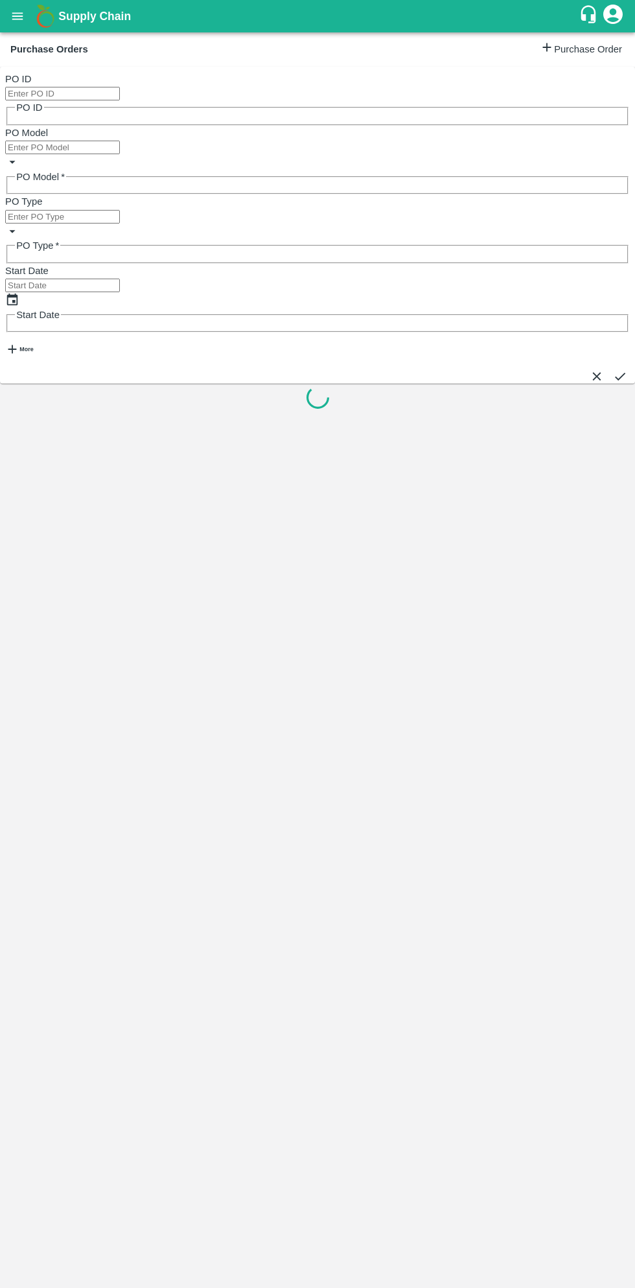
click at [33, 346] on strong "More" at bounding box center [26, 349] width 14 height 6
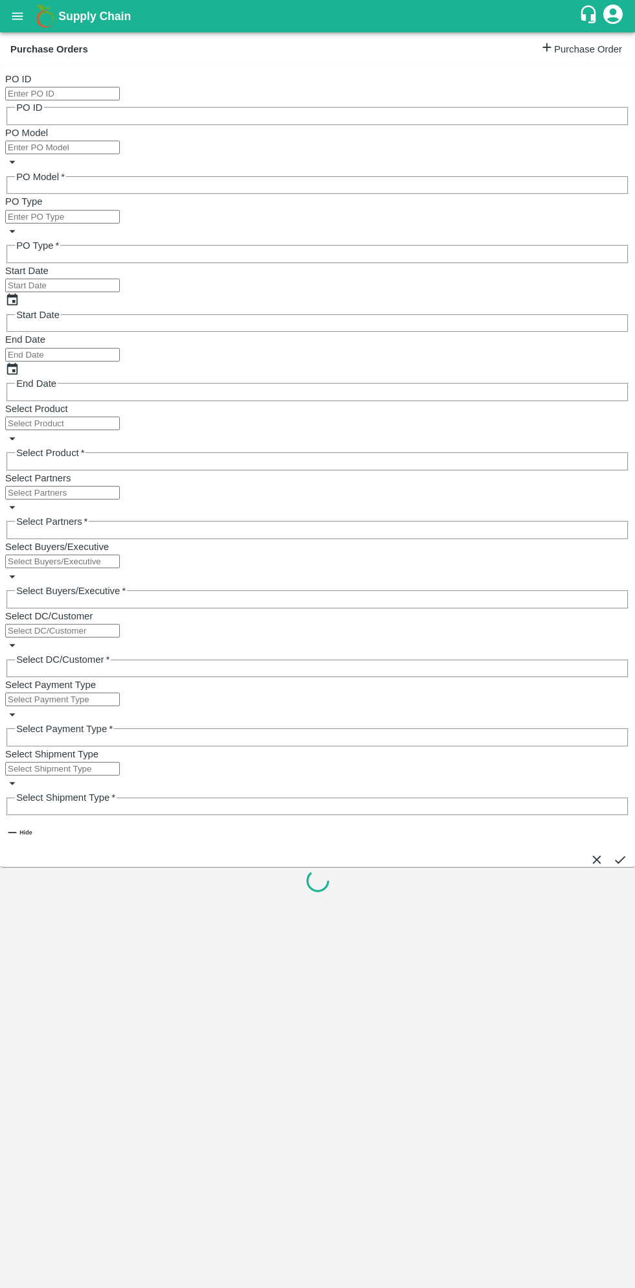
click at [120, 554] on input "Select Buyers/Executive" at bounding box center [62, 561] width 115 height 14
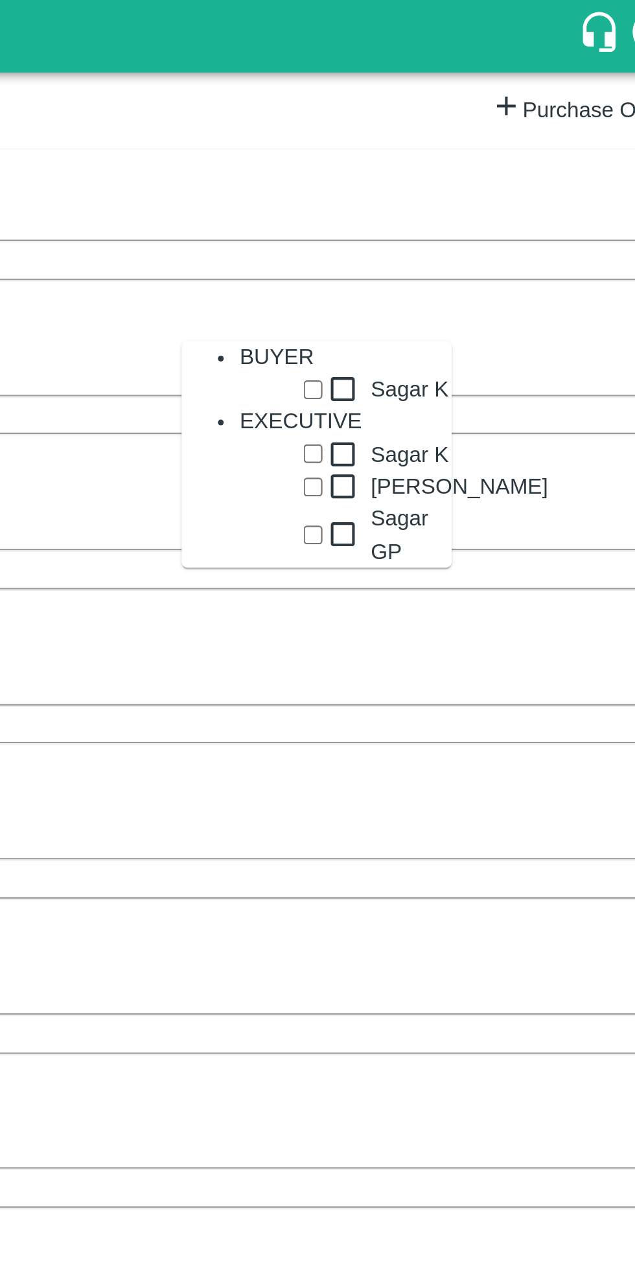
type input "saga"
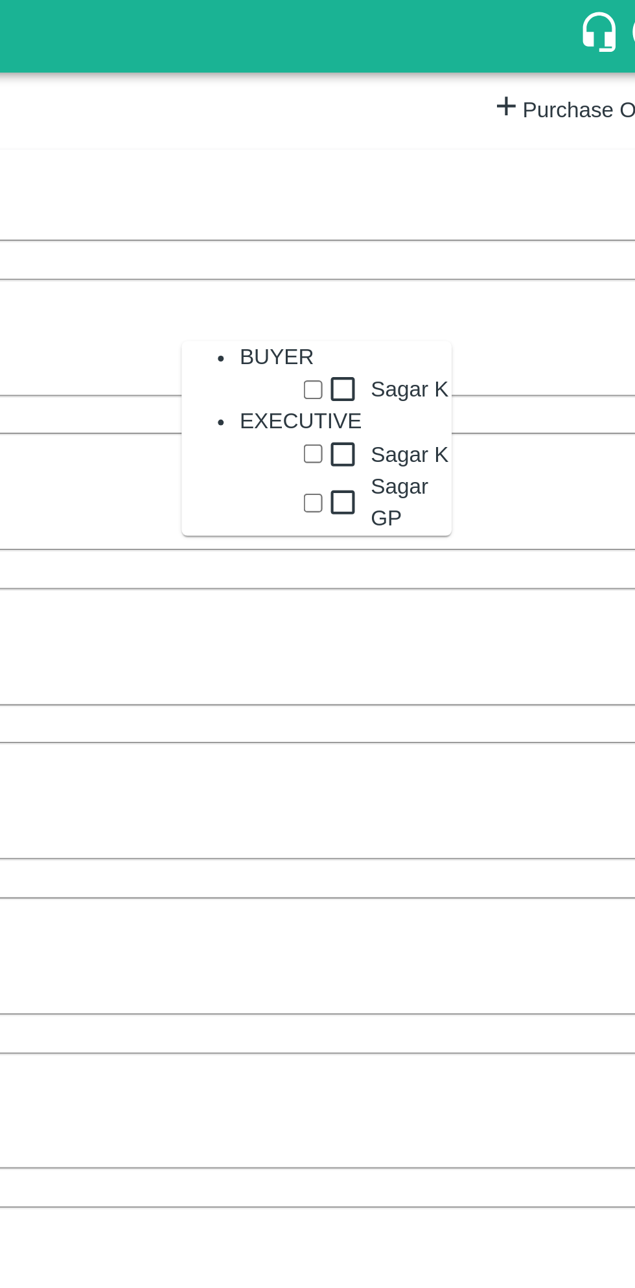
click at [456, 178] on input "checkbox" at bounding box center [460, 174] width 8 height 8
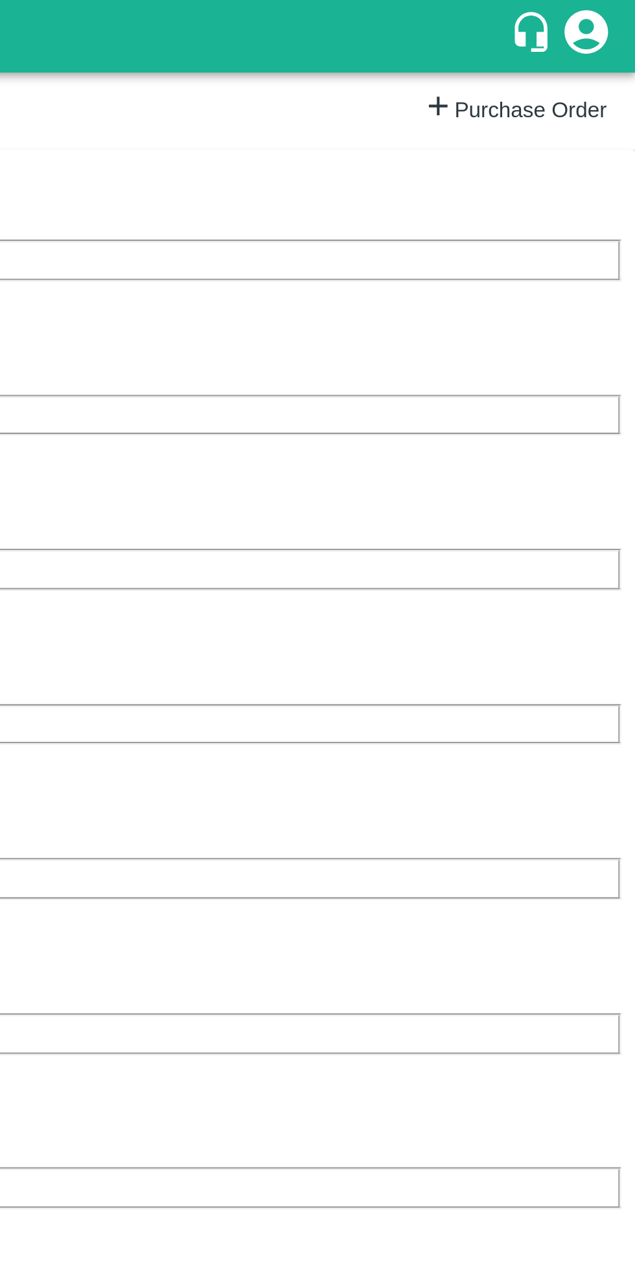
click at [613, 853] on icon "submit" at bounding box center [620, 860] width 14 height 14
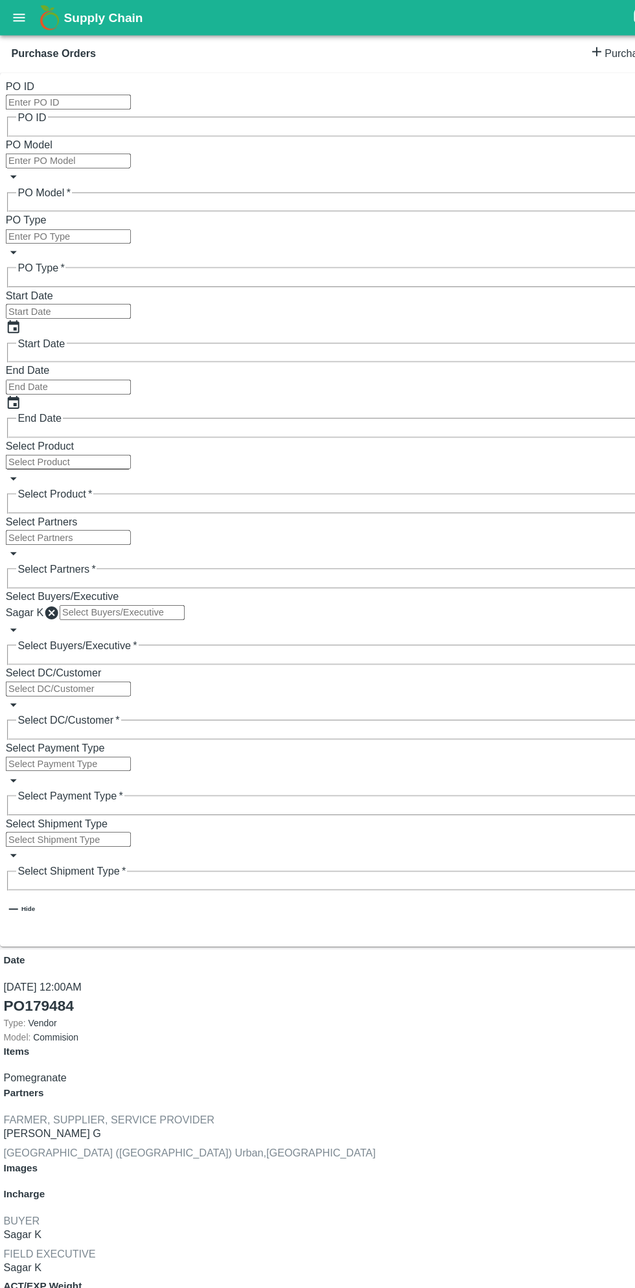
click at [19, 29] on button "open drawer" at bounding box center [18, 16] width 30 height 30
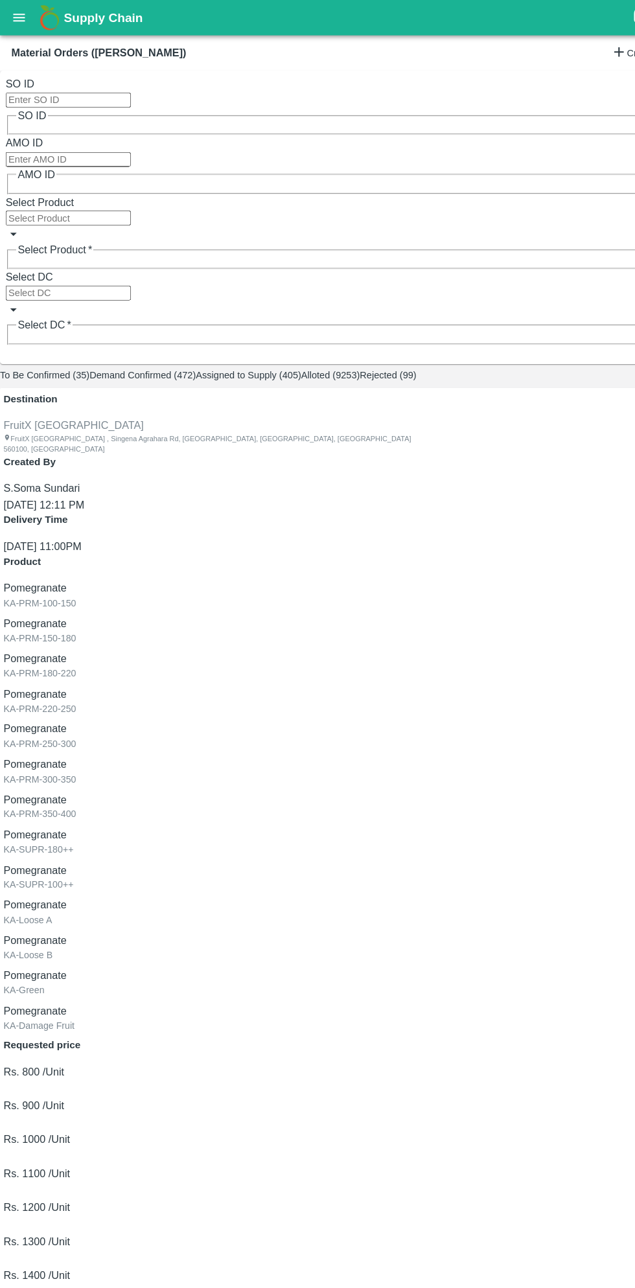
click at [120, 139] on input "AMO ID" at bounding box center [62, 146] width 115 height 14
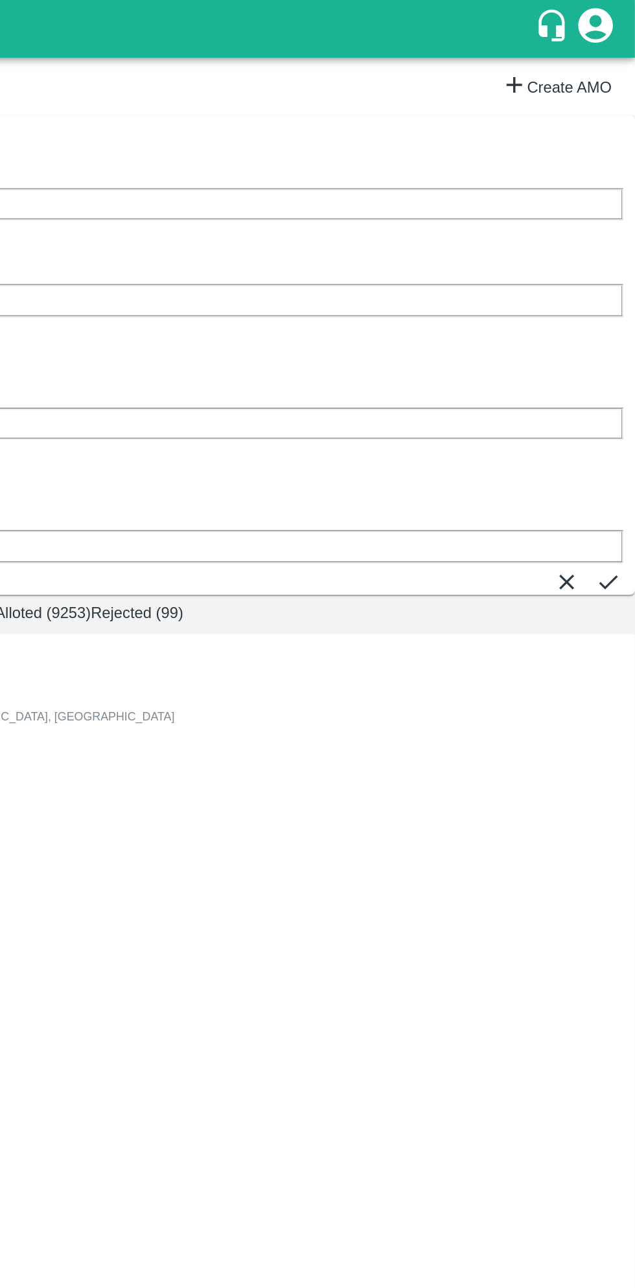
type input "331505"
click at [615, 323] on icon "submit" at bounding box center [620, 327] width 10 height 8
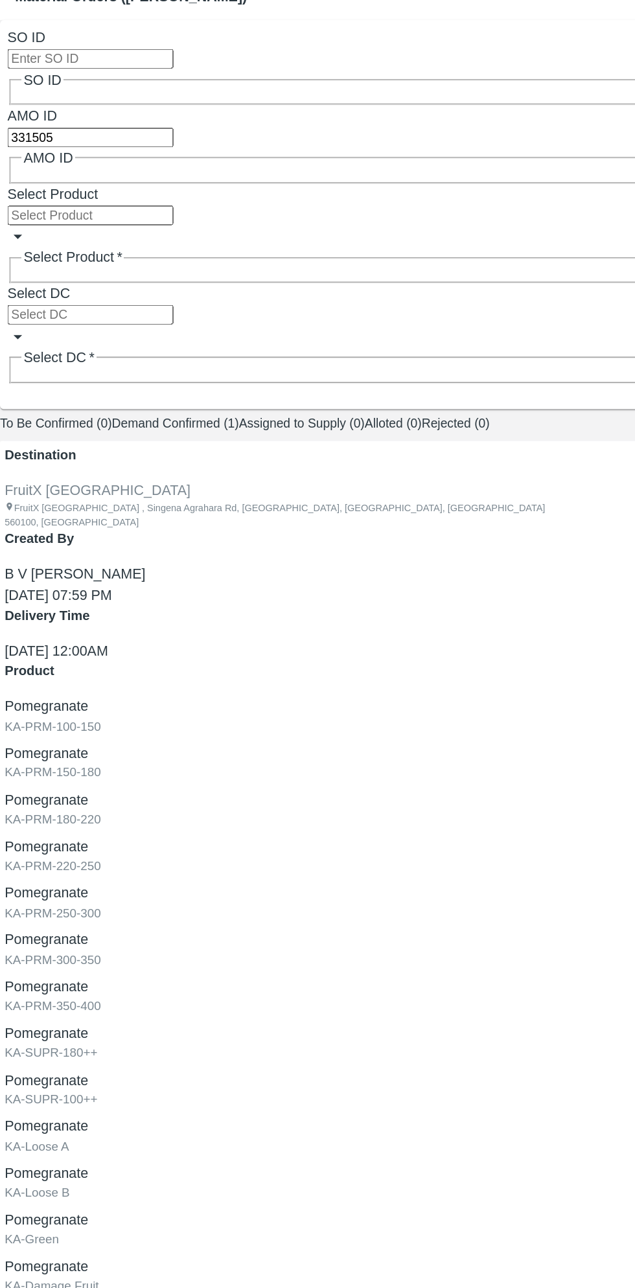
radio input "true"
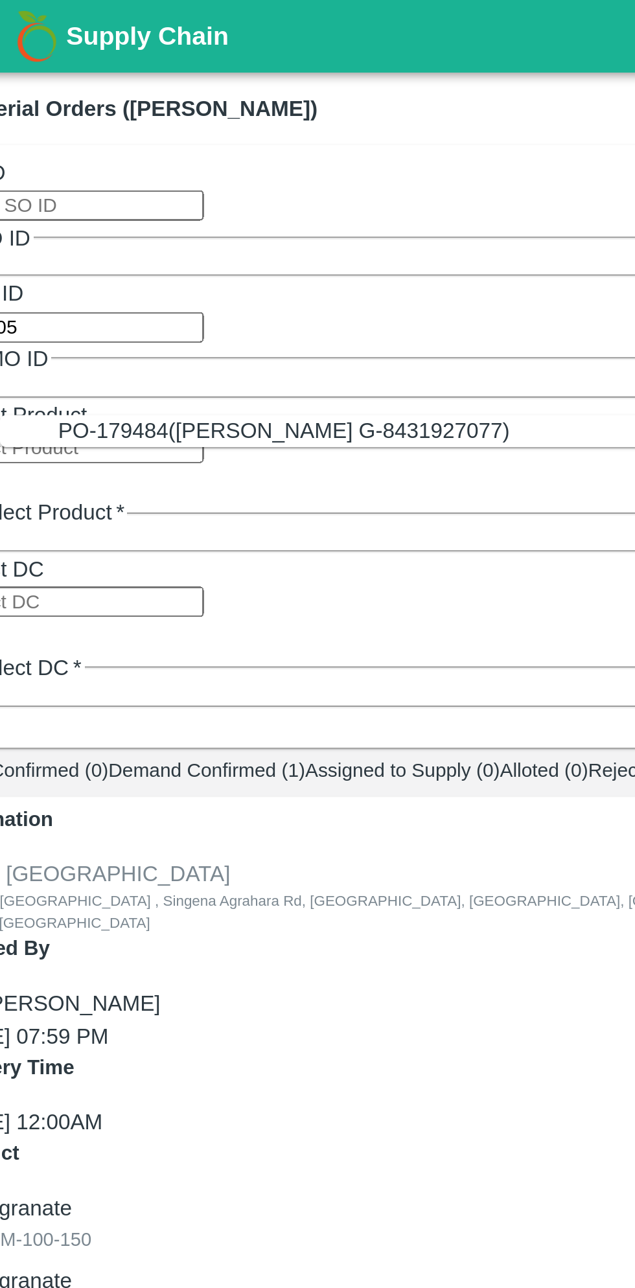
click at [240, 196] on div "PO-179484(Thippeswamy G-8431927077)" at bounding box center [329, 192] width 548 height 14
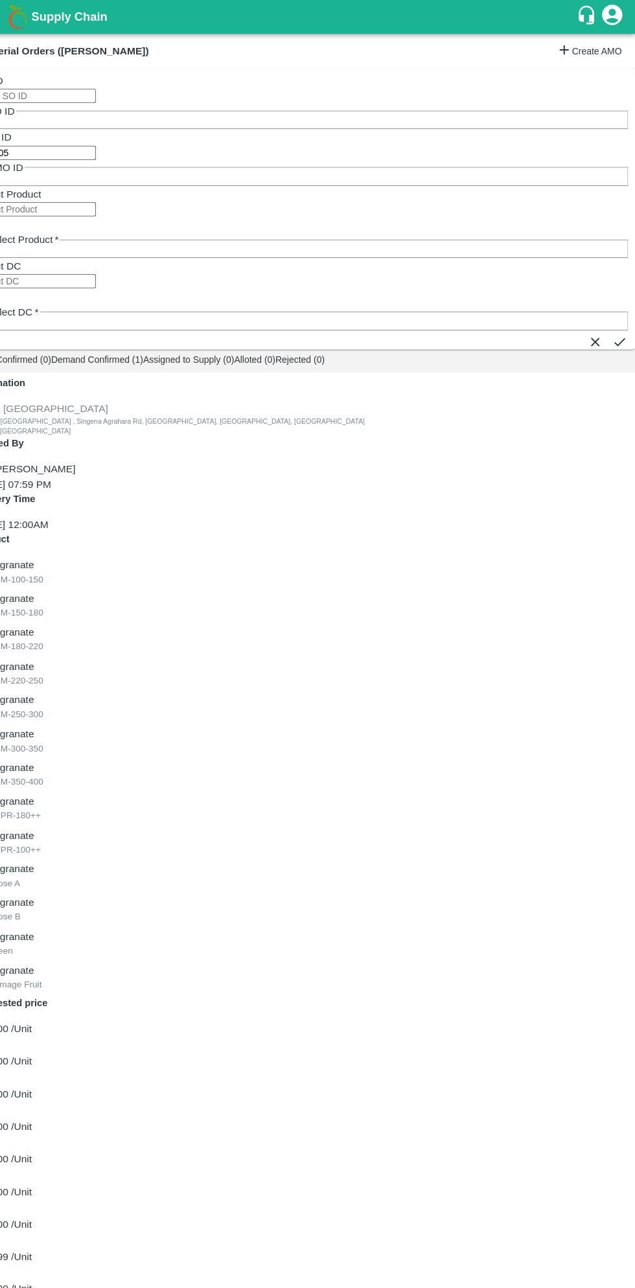
type input "PO-179484(Thippeswamy G-8431927077)"
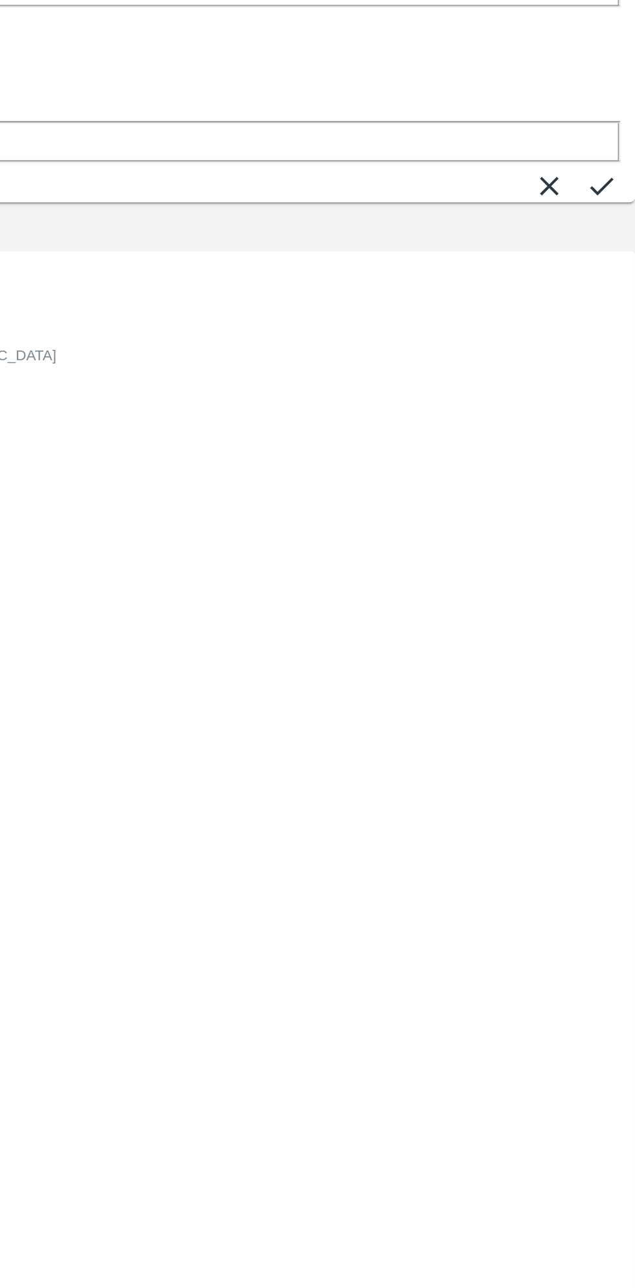
type input "12"
type input "17"
type input "26"
type input "06/10/2025 04:22 PM"
type input "17"
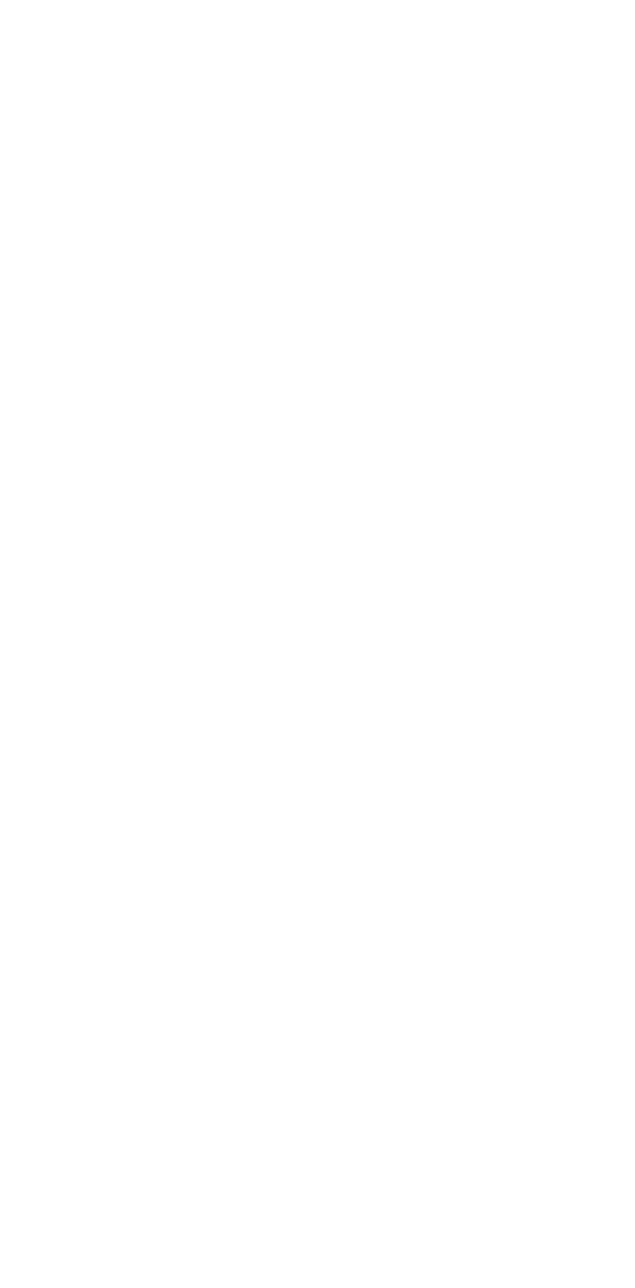
type input "9"
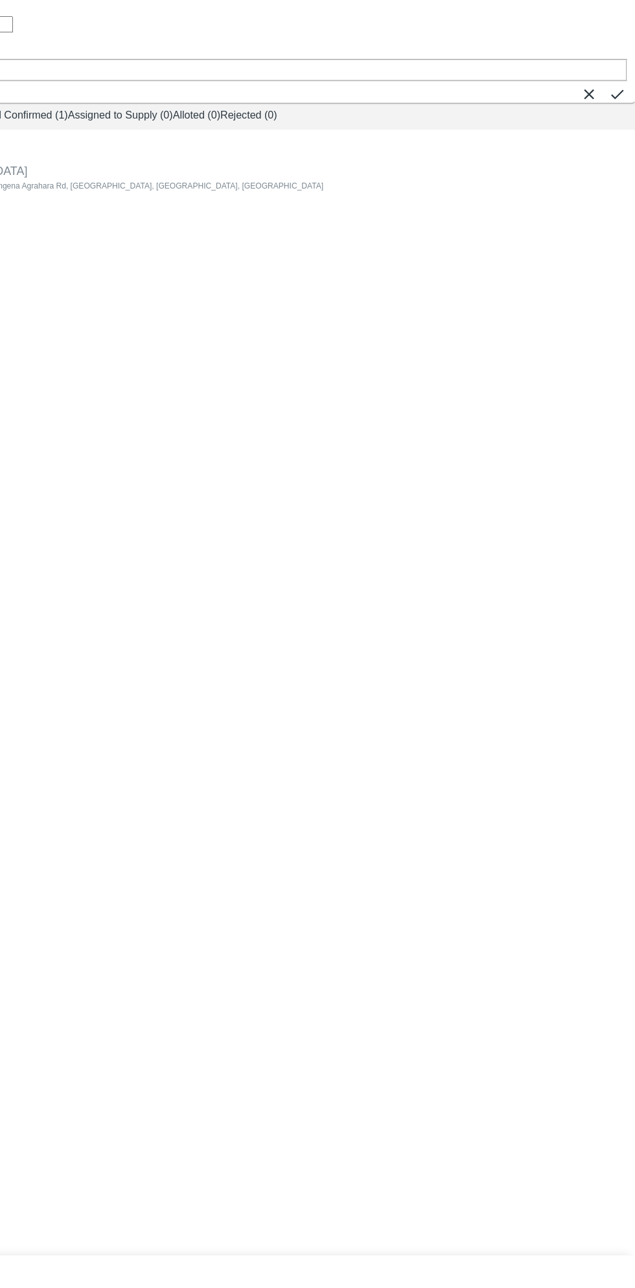
type input "2"
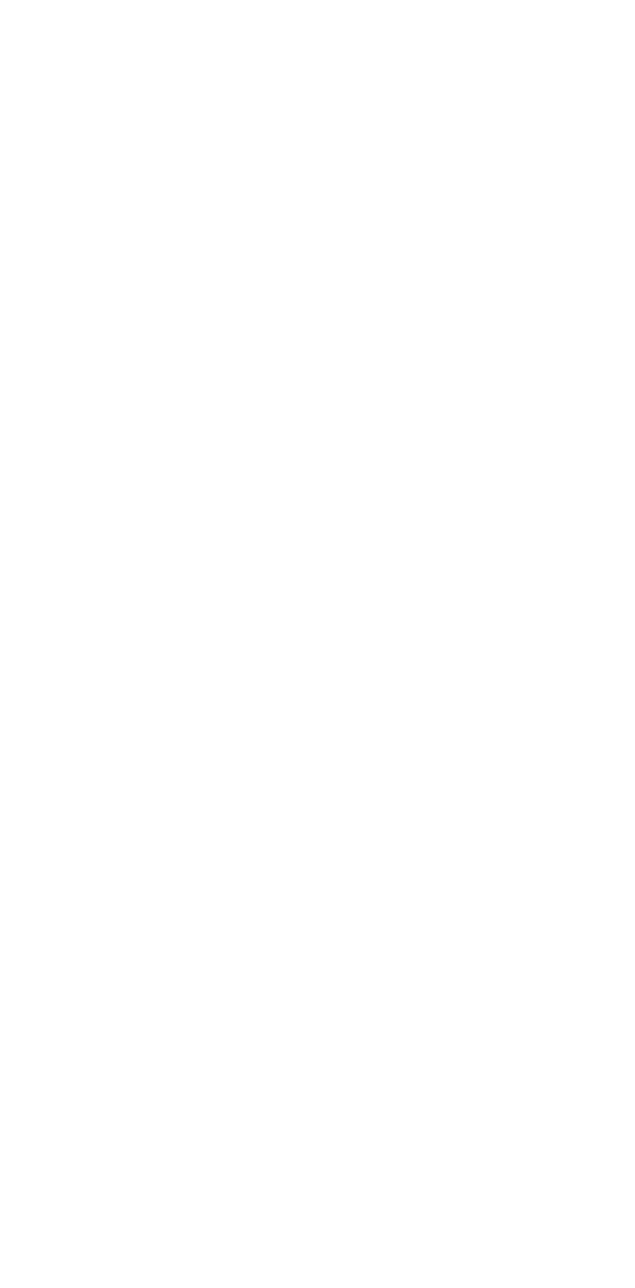
type input "75"
type input "22"
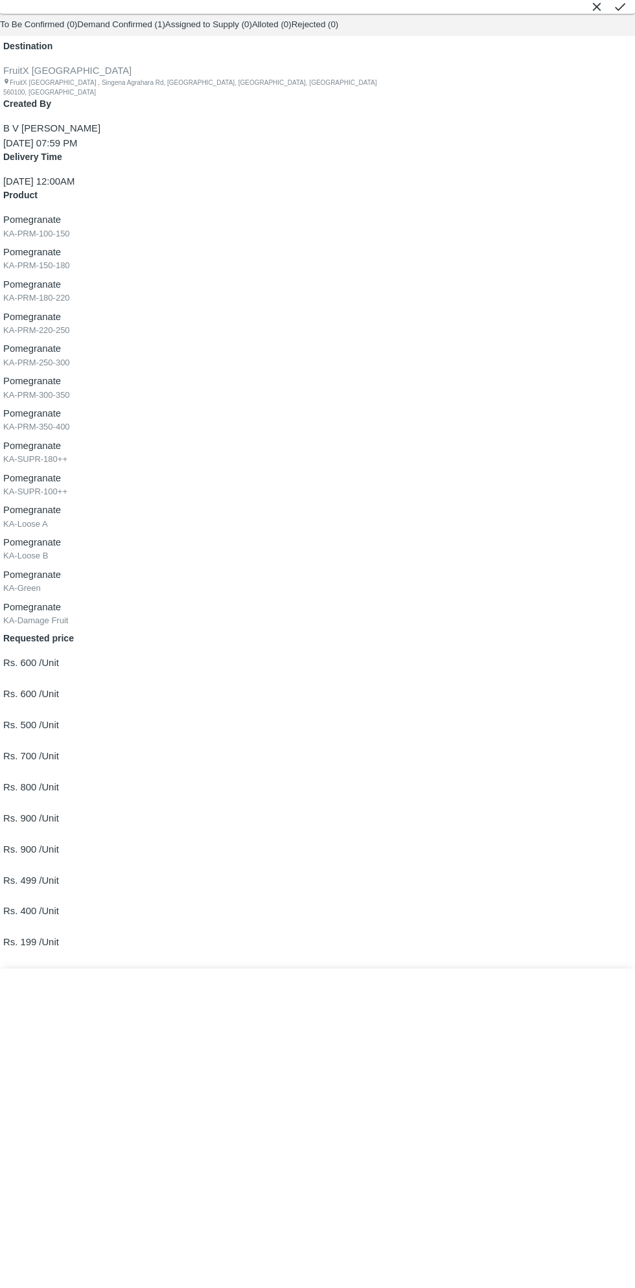
type input "6"
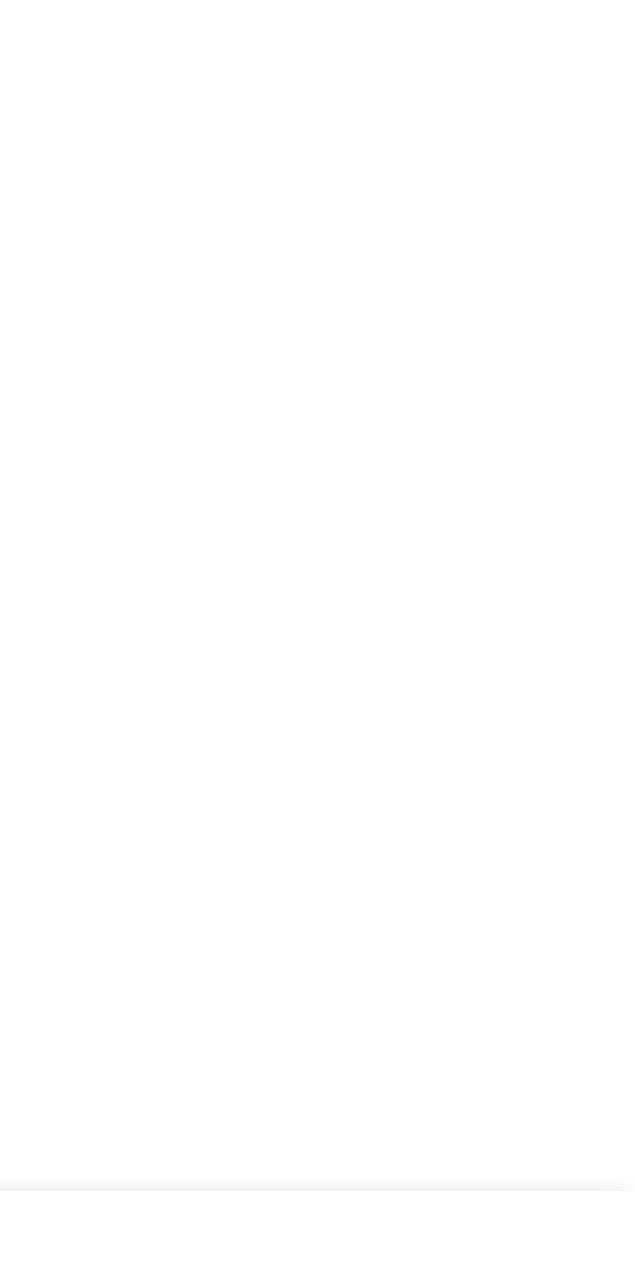
type input "21"
type input "16"
type input "06/10/2025 02:22 PM"
type input "16"
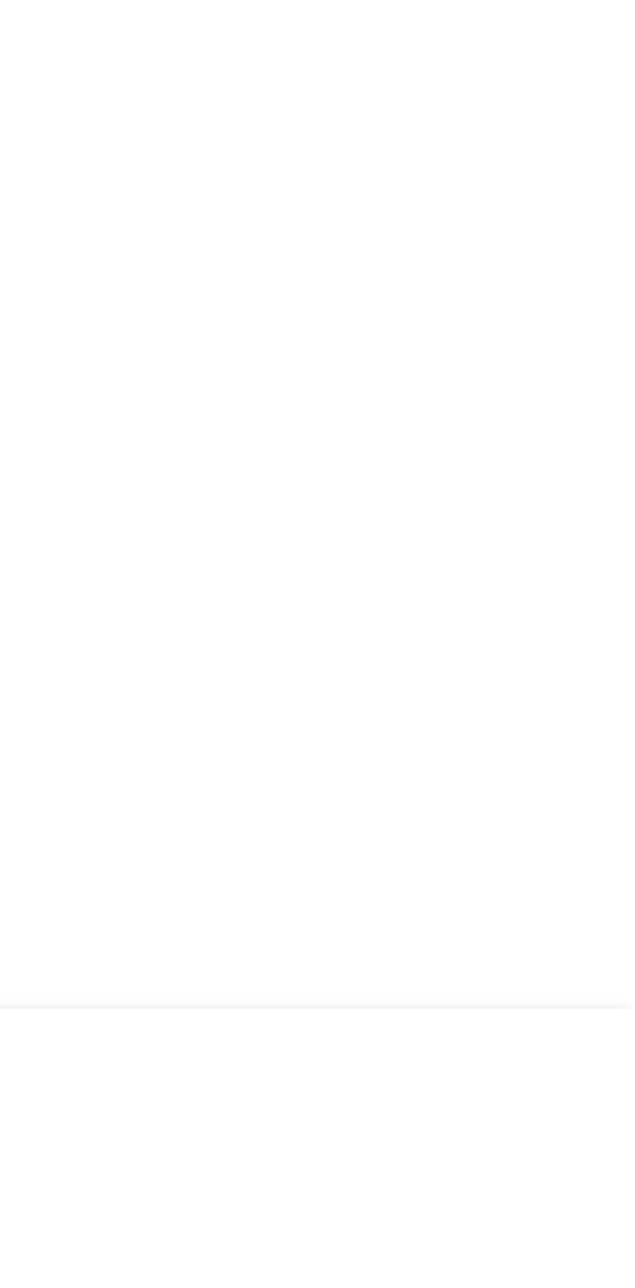
type input "4"
